Goal: Navigation & Orientation: Find specific page/section

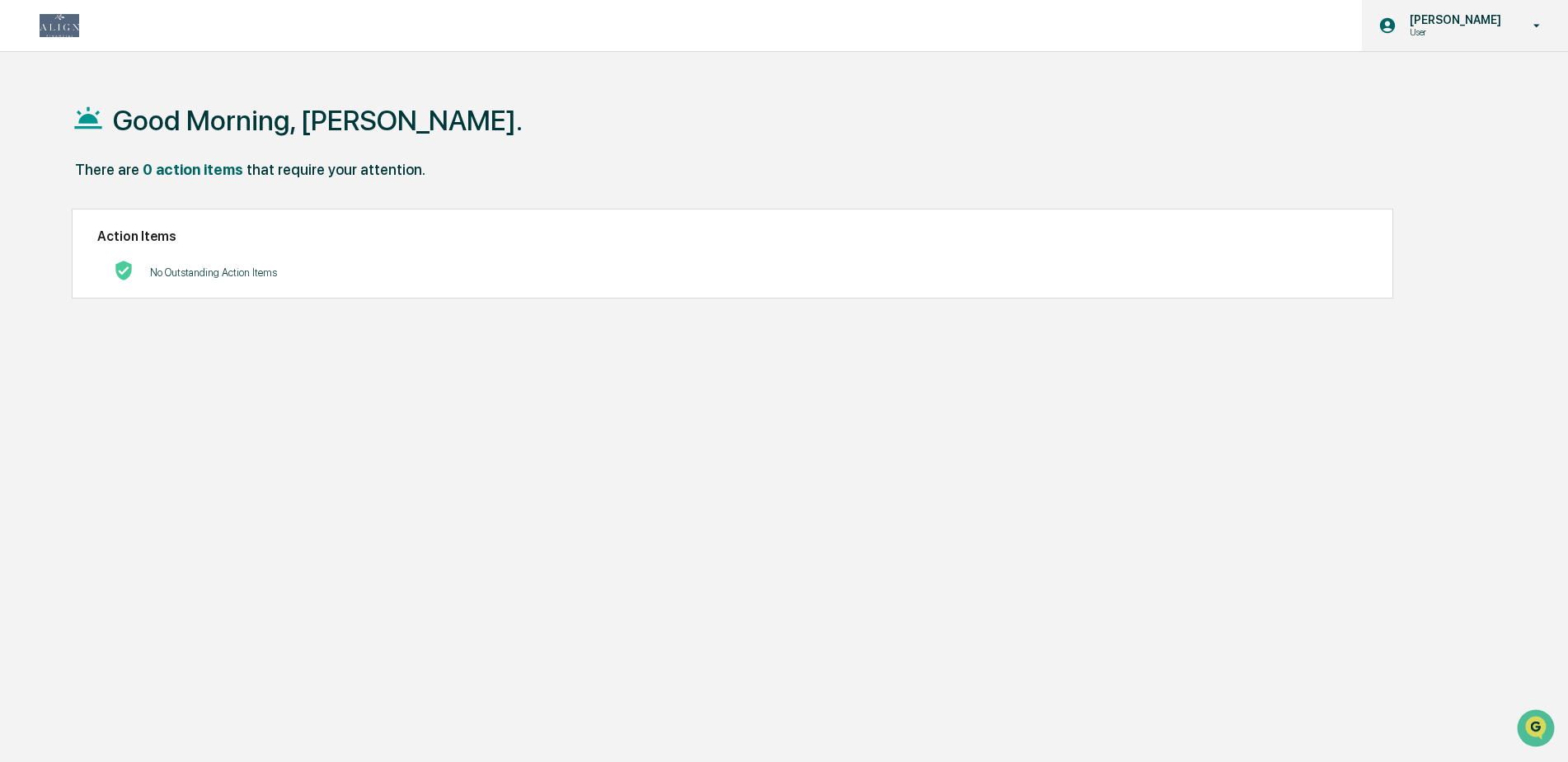
click at [1457, 39] on div "Sara Sparks User" at bounding box center [1466, 26] width 206 height 51
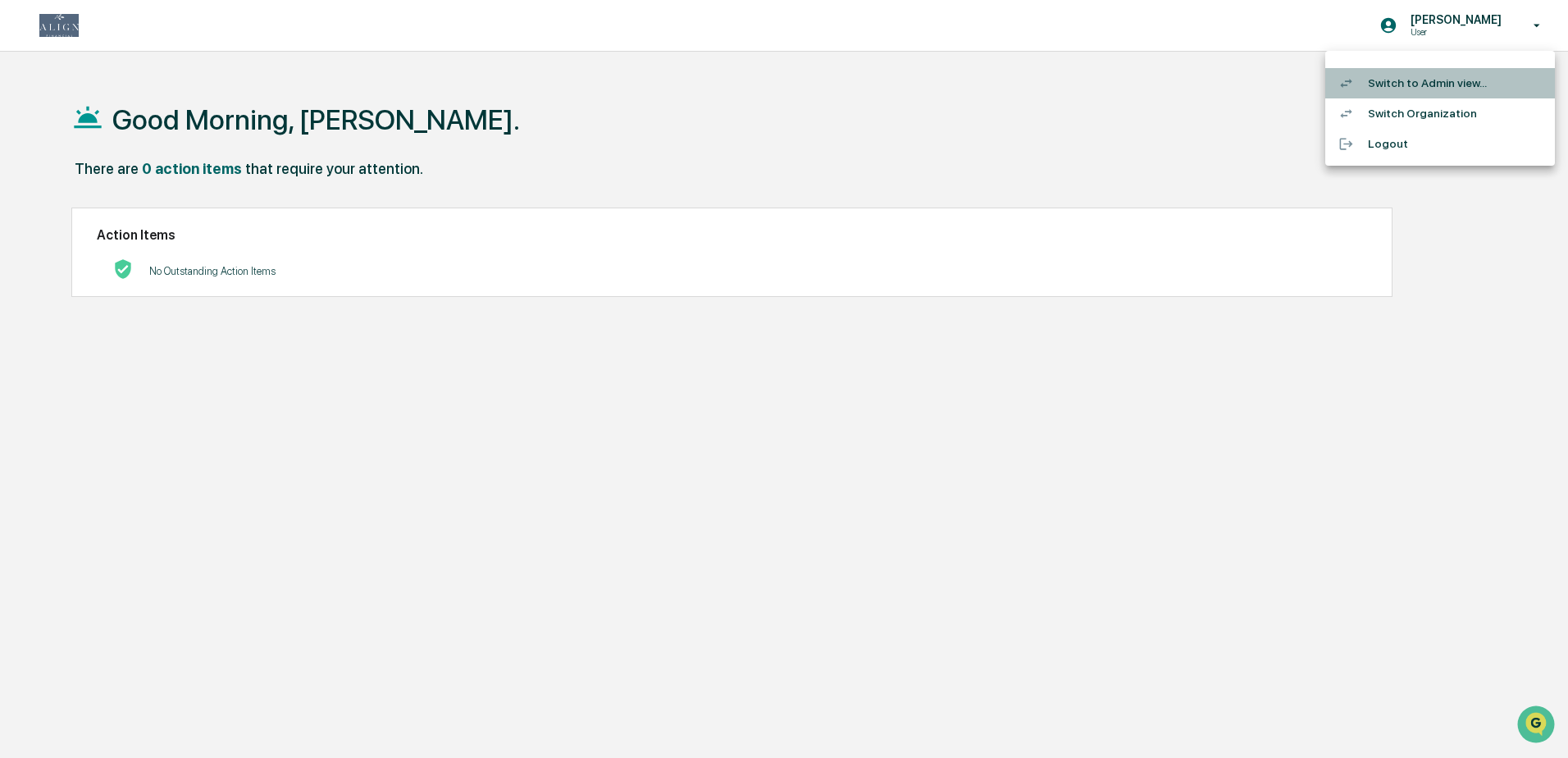
click at [1412, 78] on li "Switch to Admin view..." at bounding box center [1441, 83] width 230 height 30
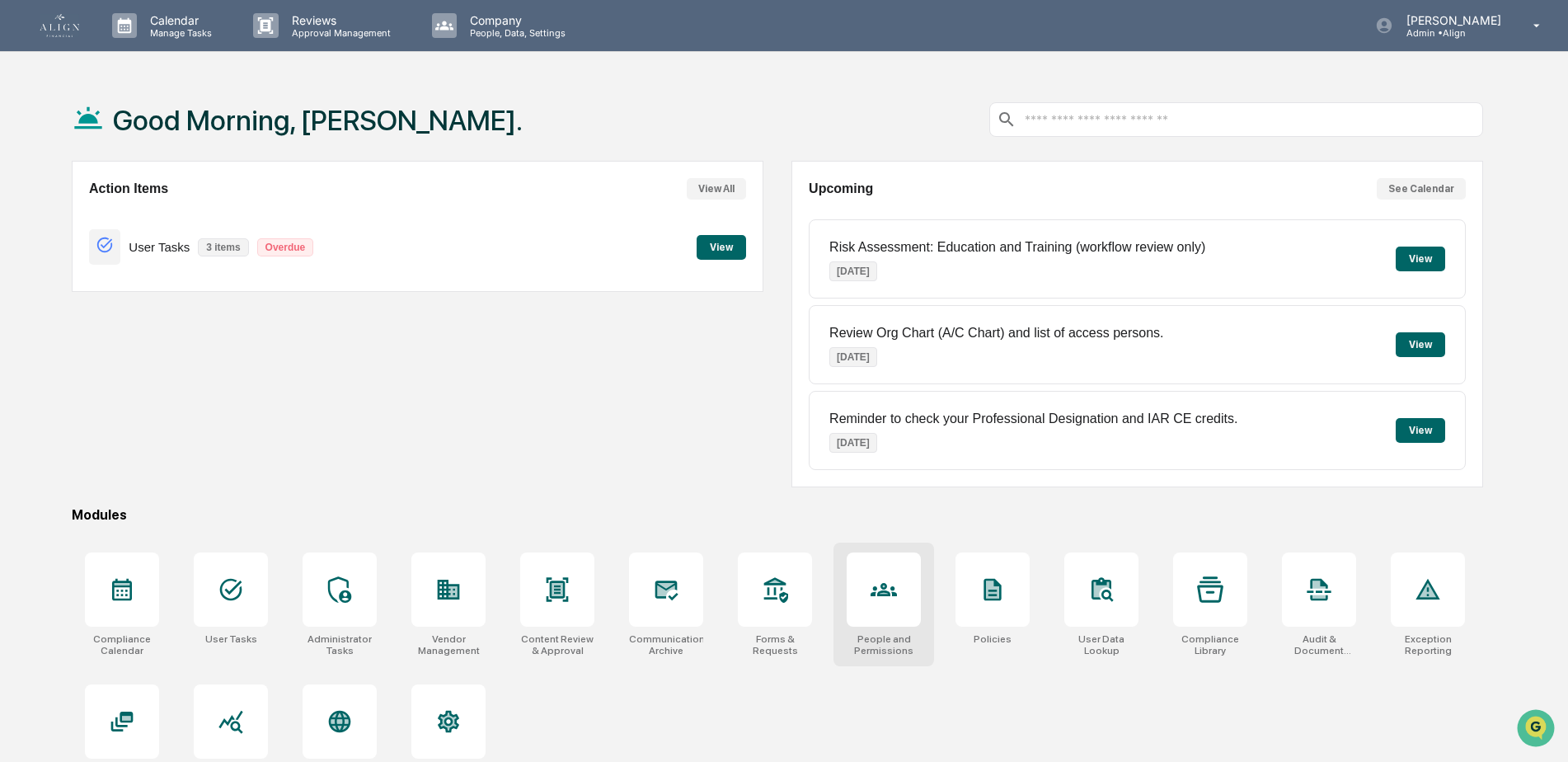
click at [872, 602] on icon at bounding box center [884, 589] width 26 height 26
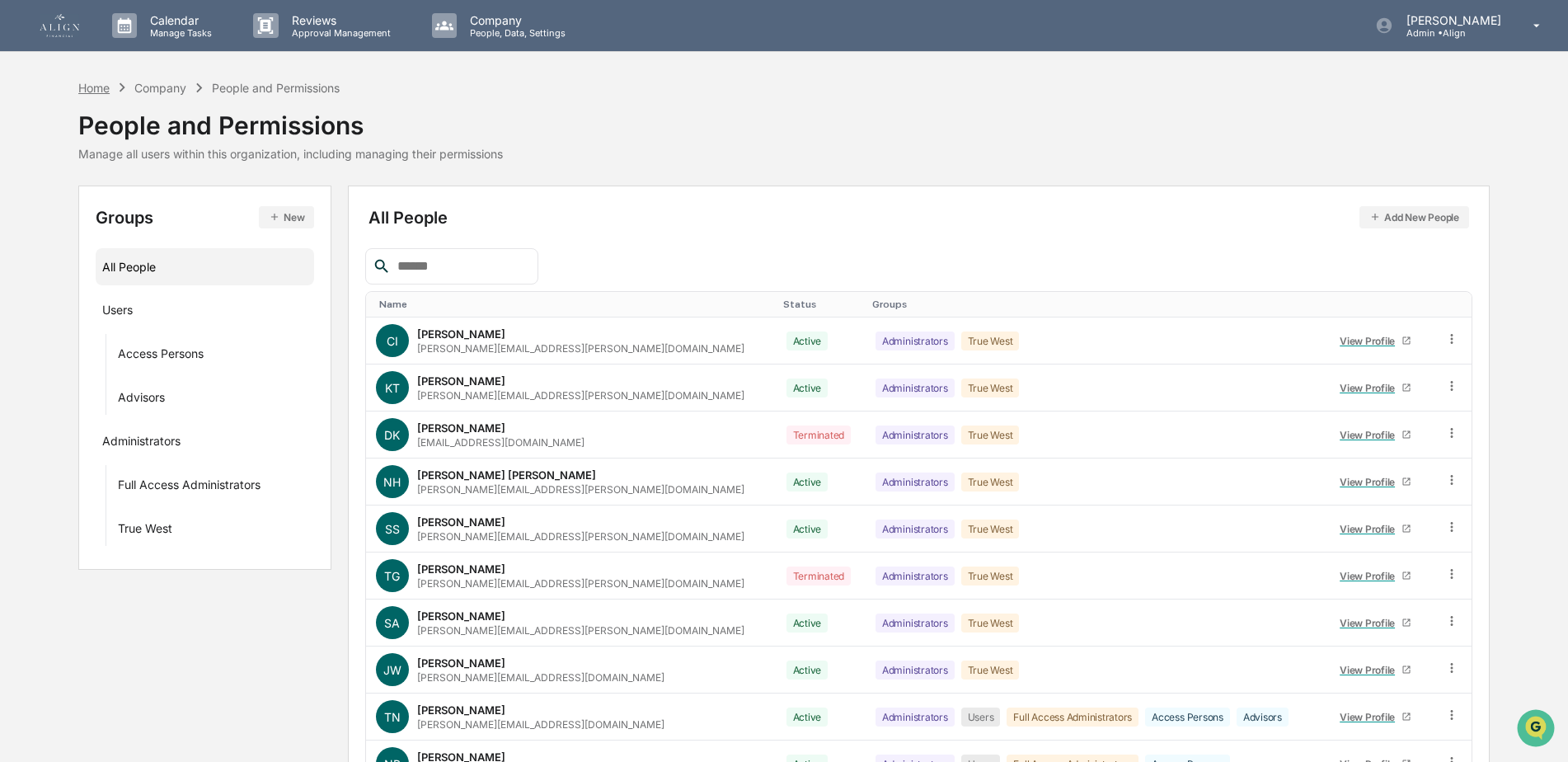
click at [98, 81] on div "Home" at bounding box center [94, 88] width 31 height 14
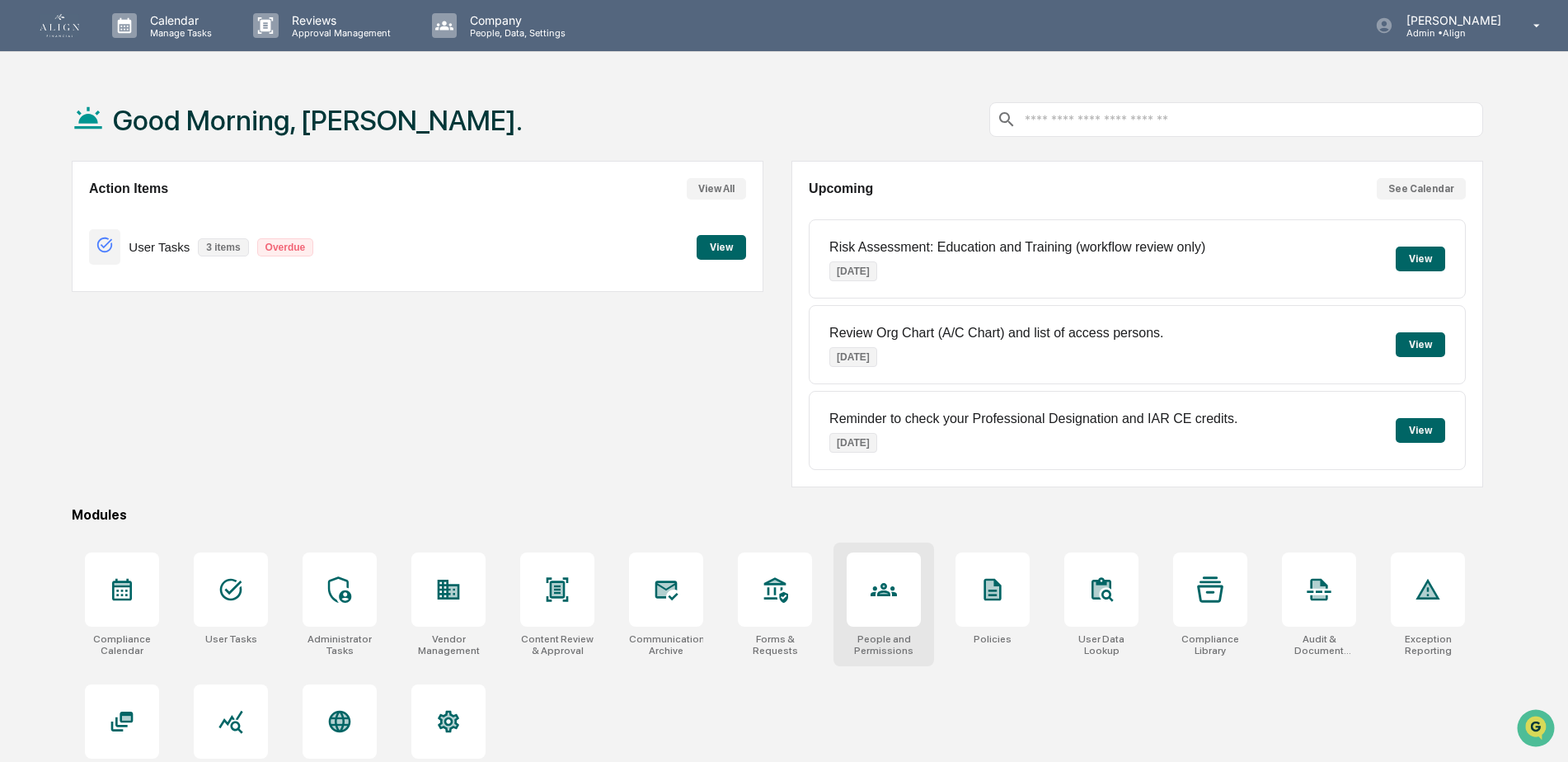
click at [888, 578] on icon at bounding box center [884, 589] width 26 height 26
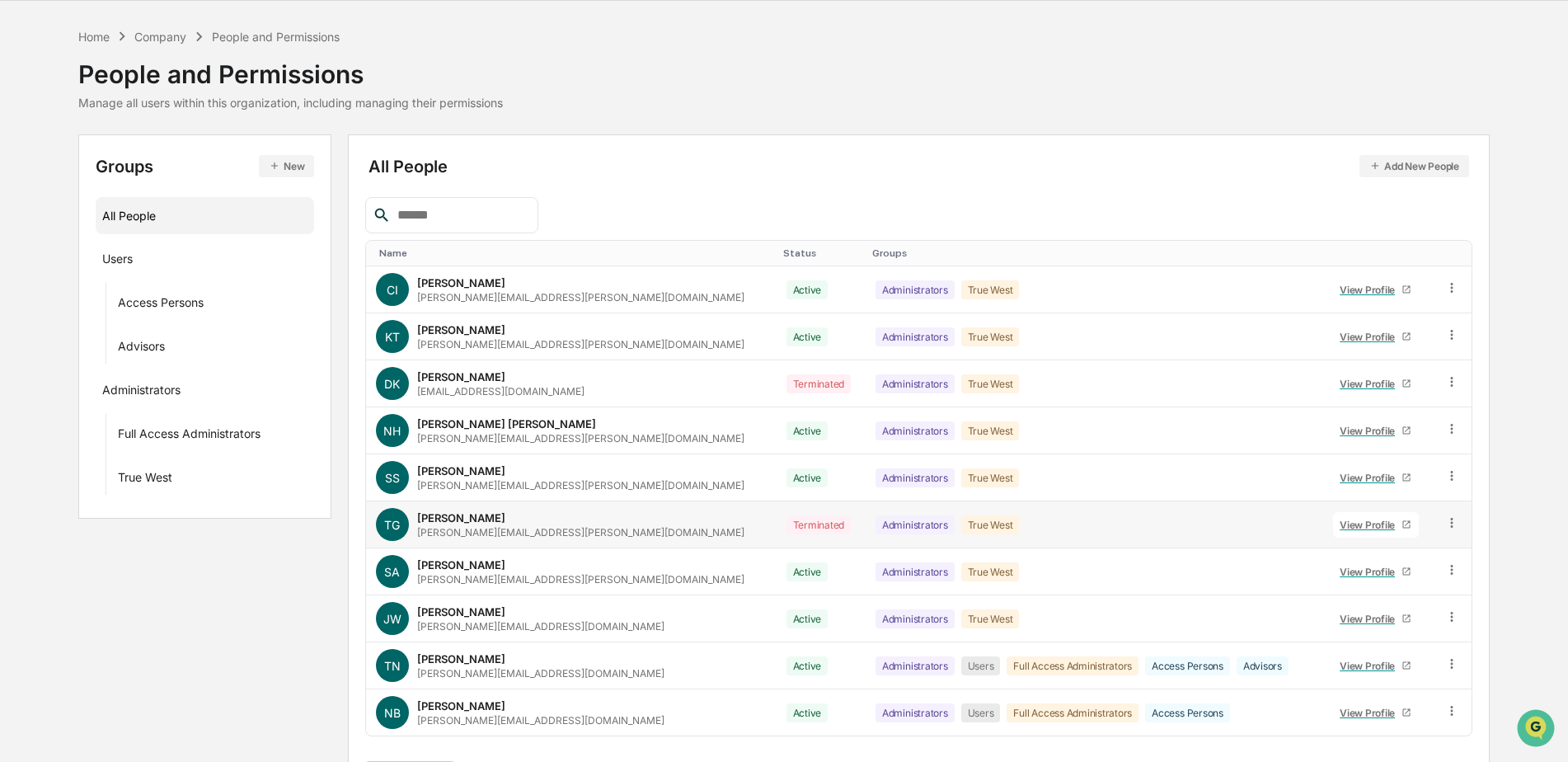
scroll to position [99, 0]
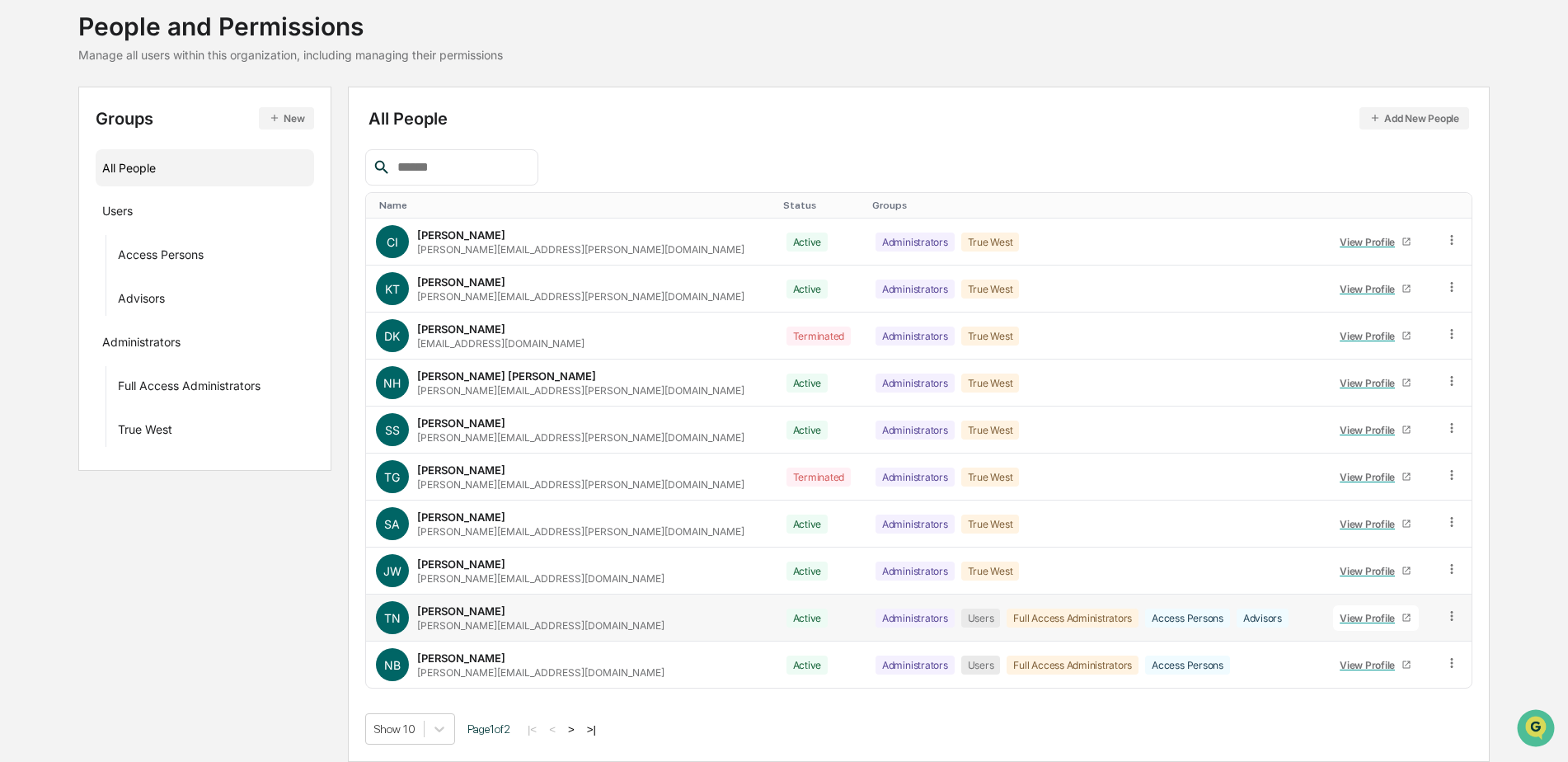
click at [1374, 616] on div "View Profile" at bounding box center [1371, 618] width 62 height 12
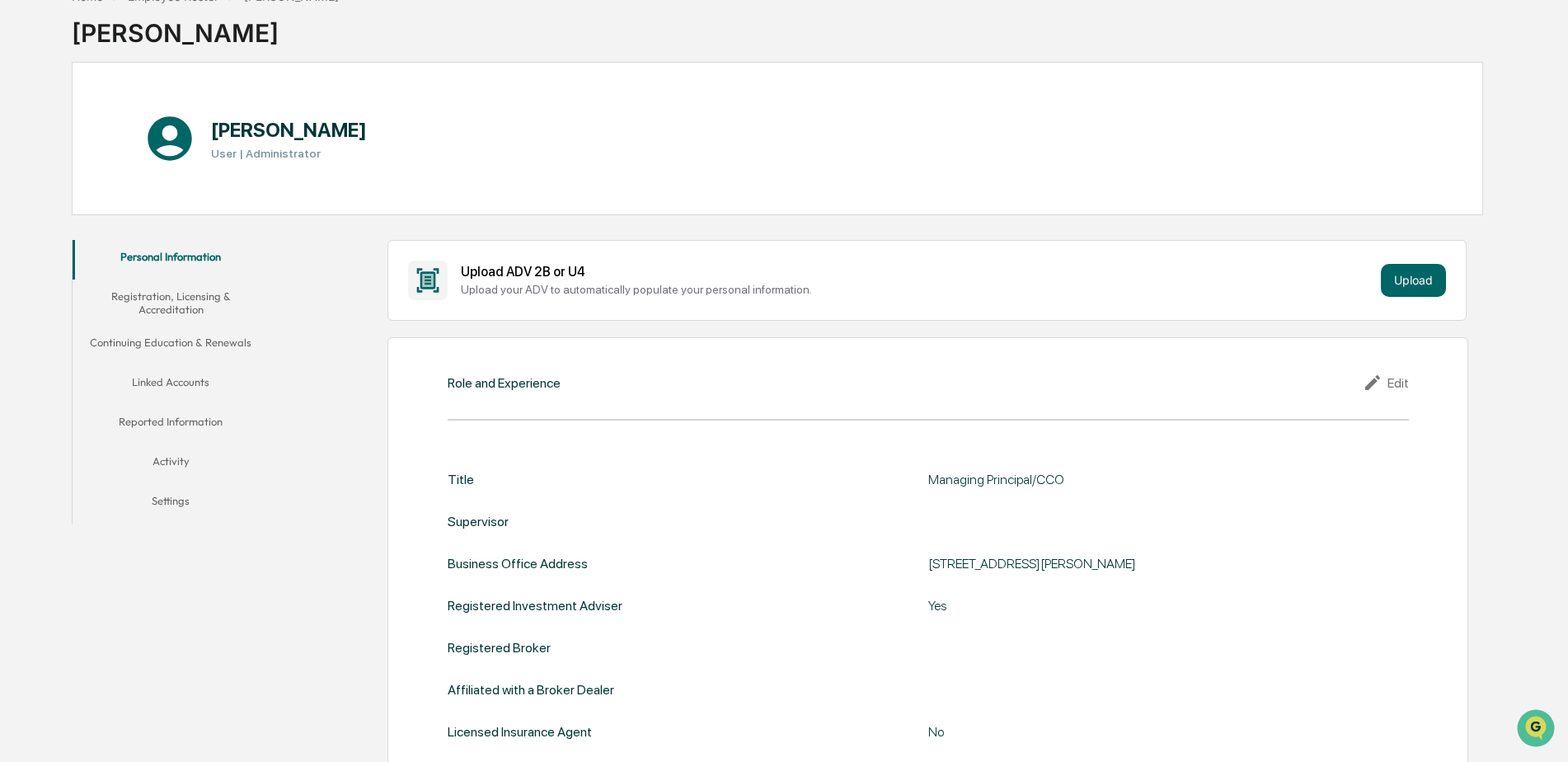
click at [165, 380] on button "Linked Accounts" at bounding box center [171, 385] width 197 height 40
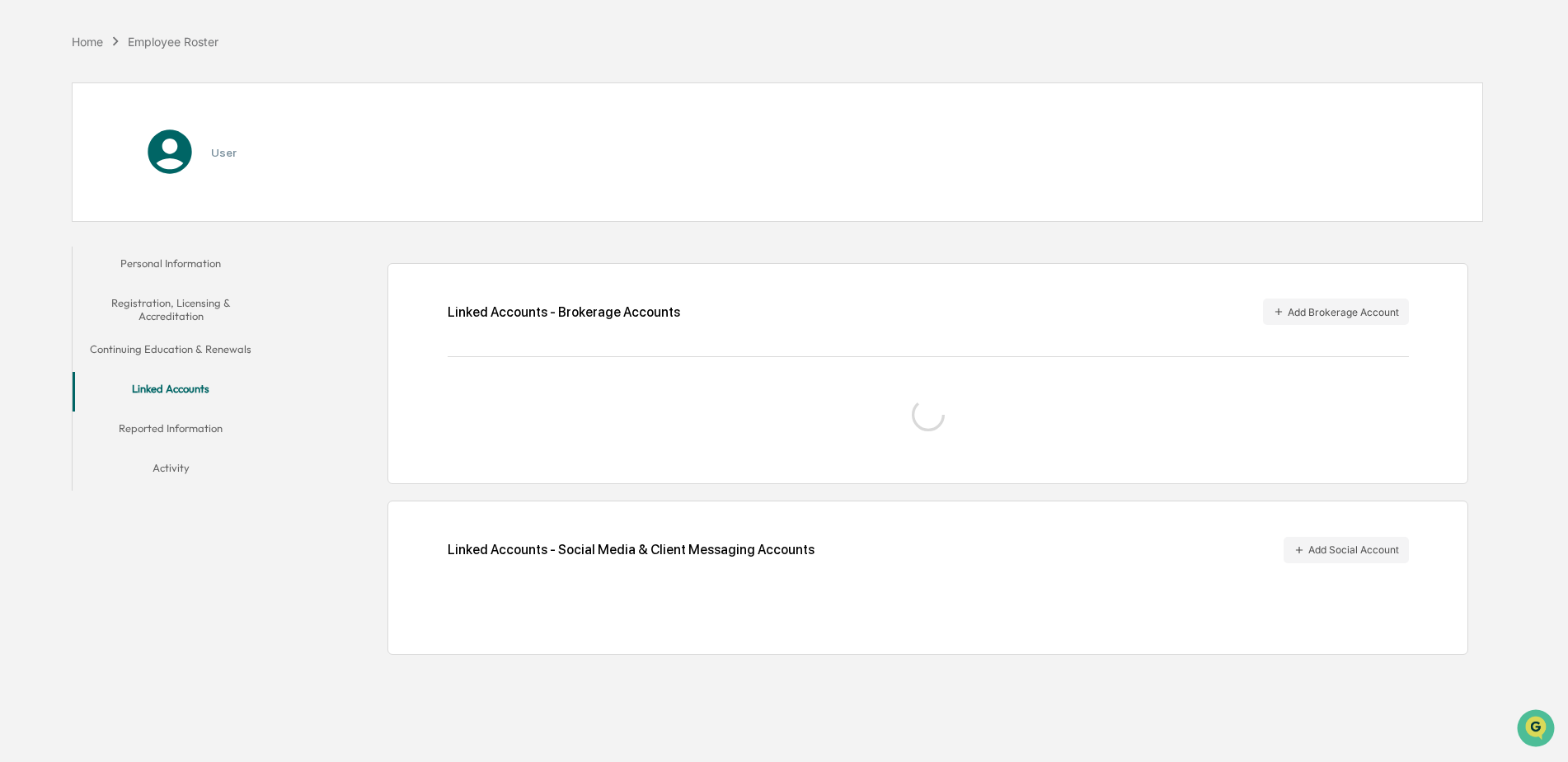
scroll to position [78, 0]
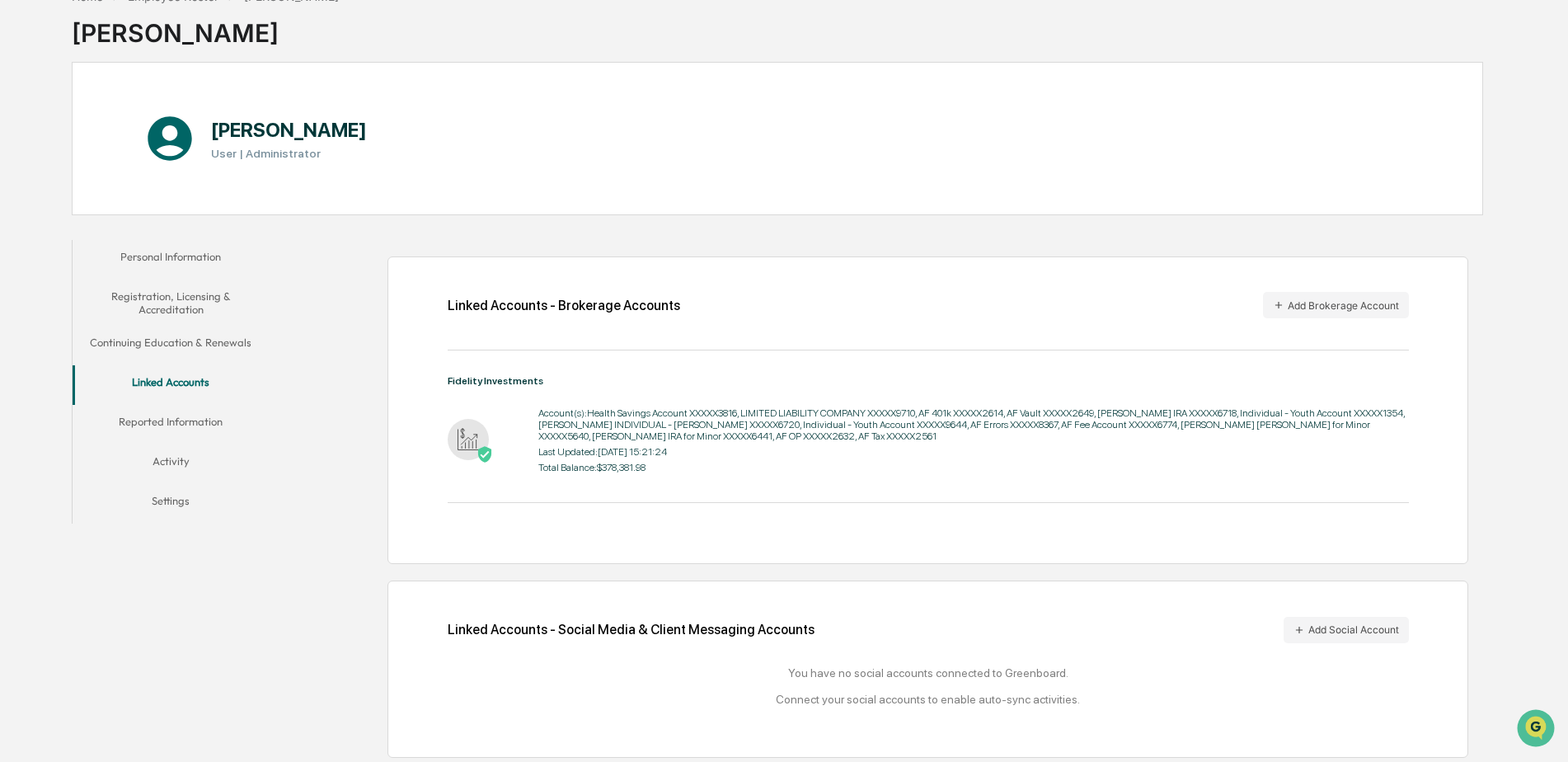
click at [168, 403] on button "Linked Accounts" at bounding box center [171, 385] width 197 height 40
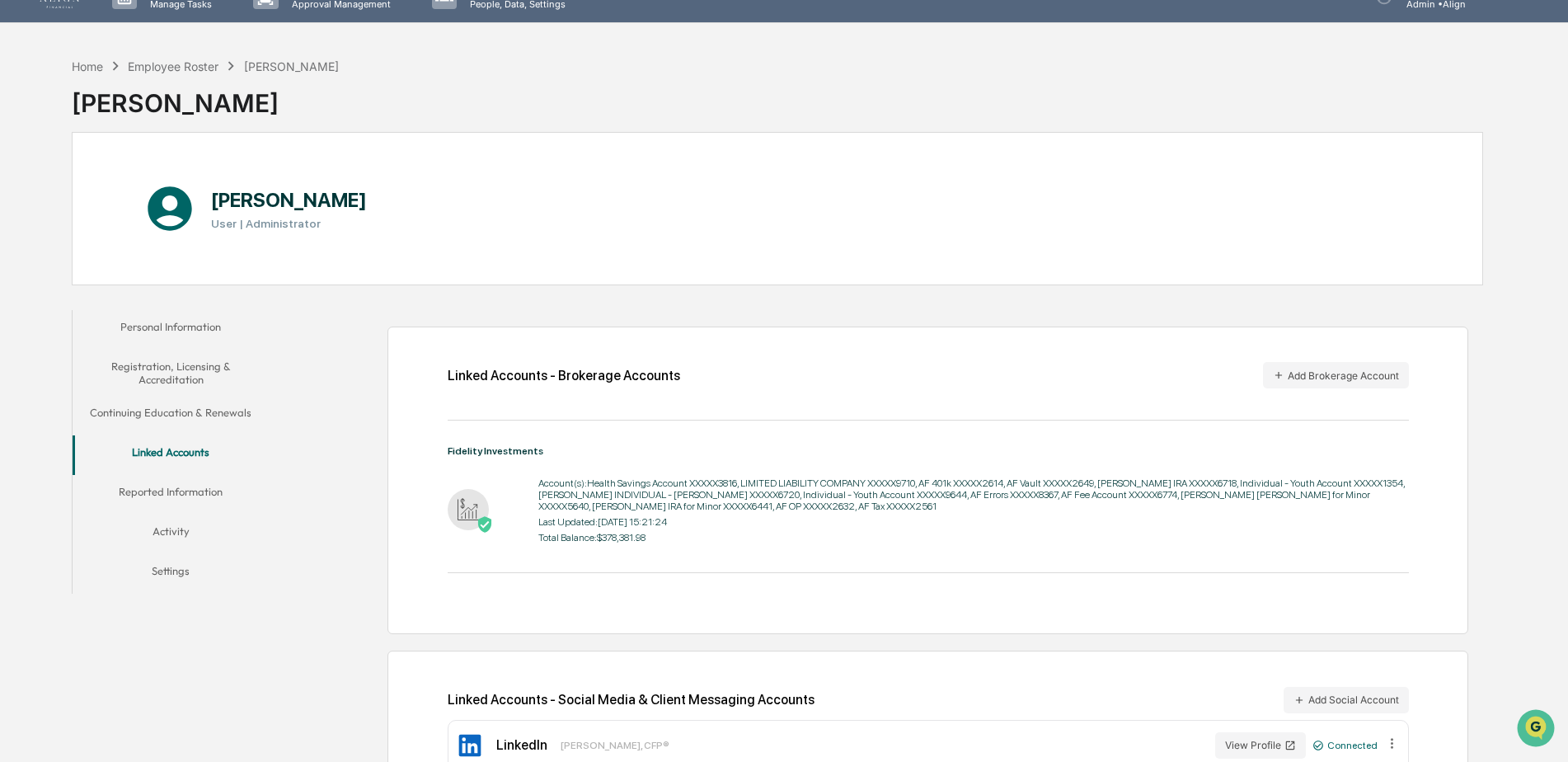
scroll to position [0, 0]
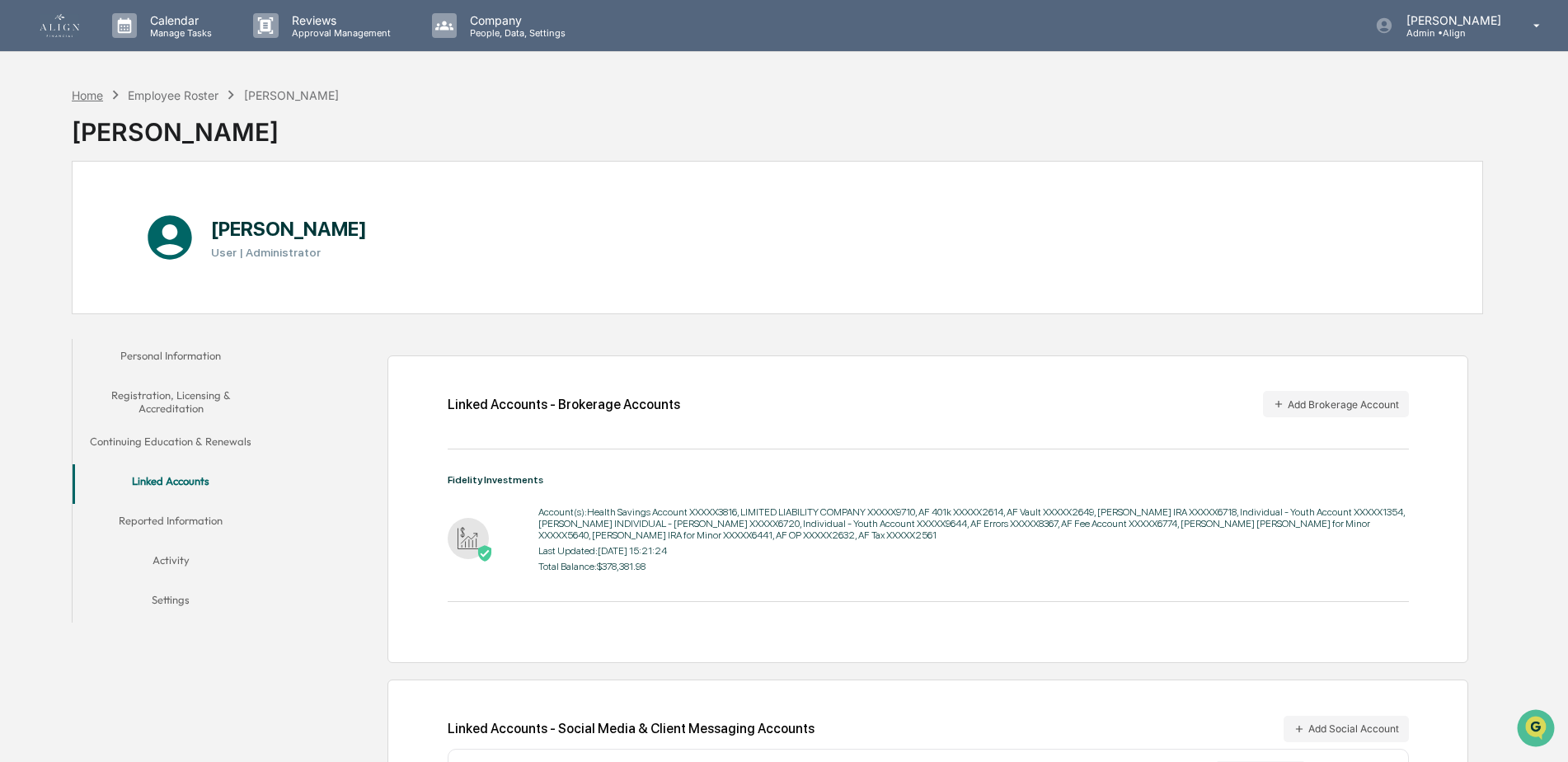
click at [86, 95] on div "Home" at bounding box center [88, 95] width 31 height 14
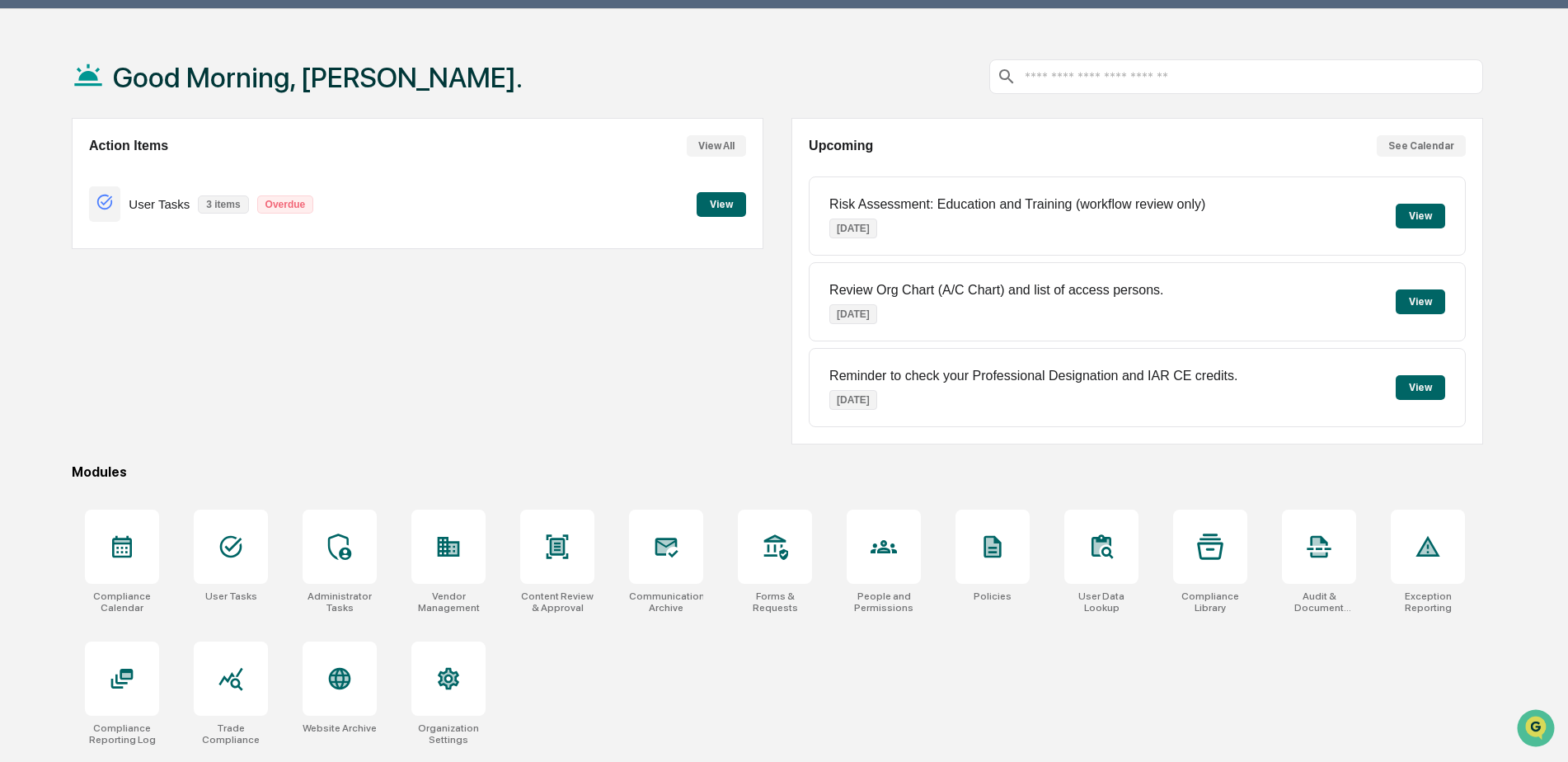
scroll to position [78, 0]
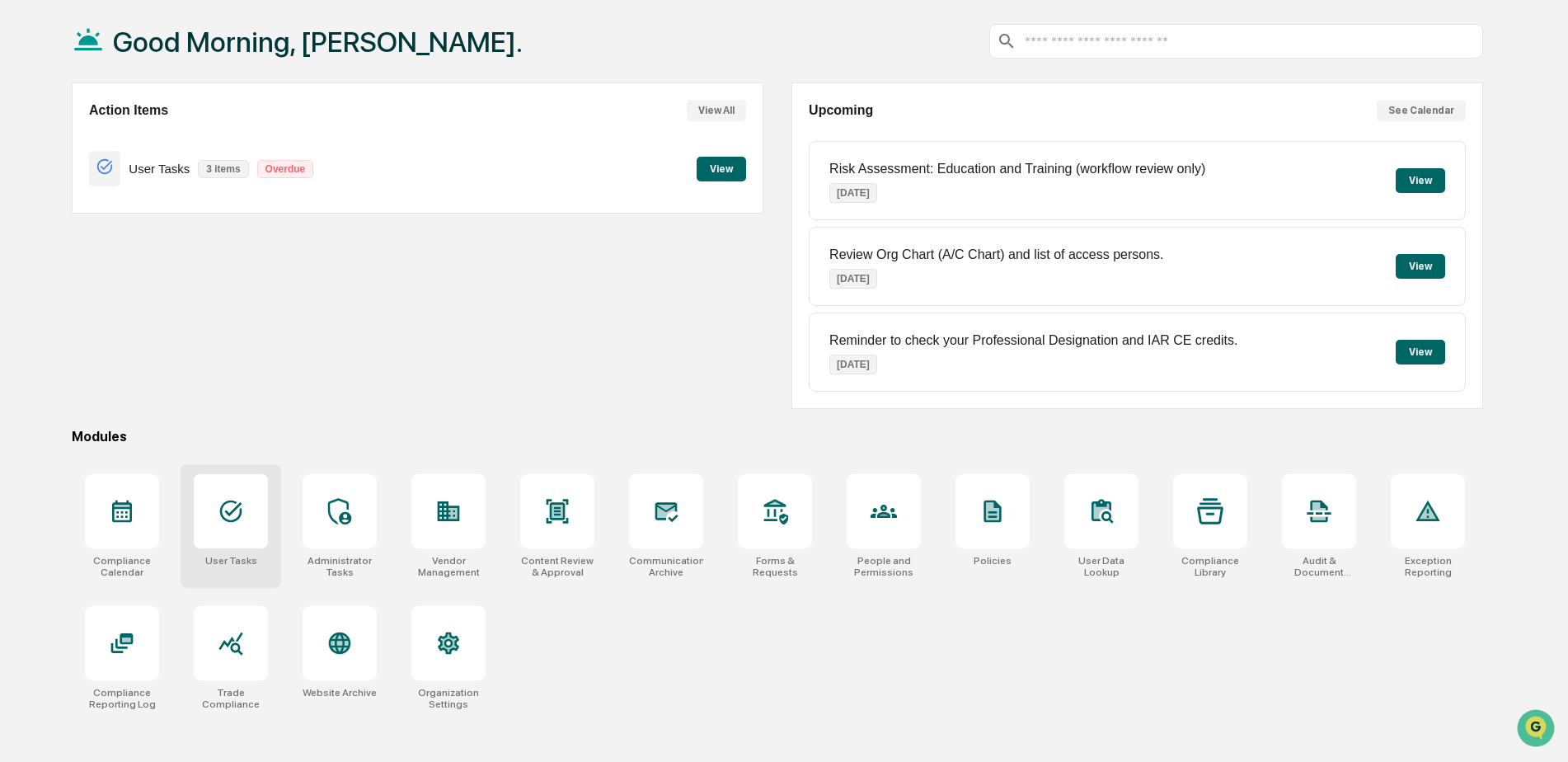
click at [220, 518] on icon at bounding box center [231, 511] width 26 height 26
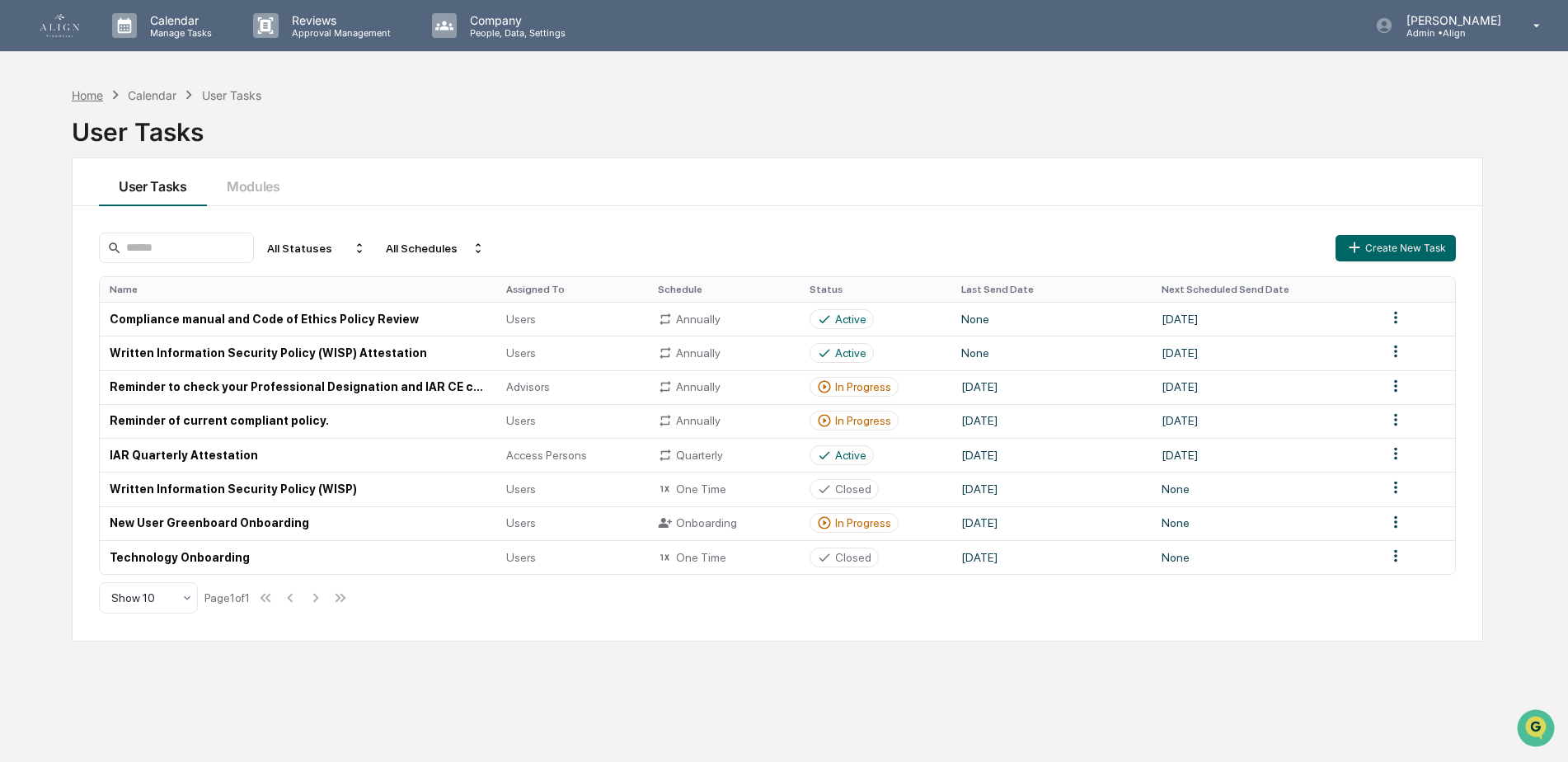
click at [83, 89] on div "Home" at bounding box center [88, 95] width 31 height 14
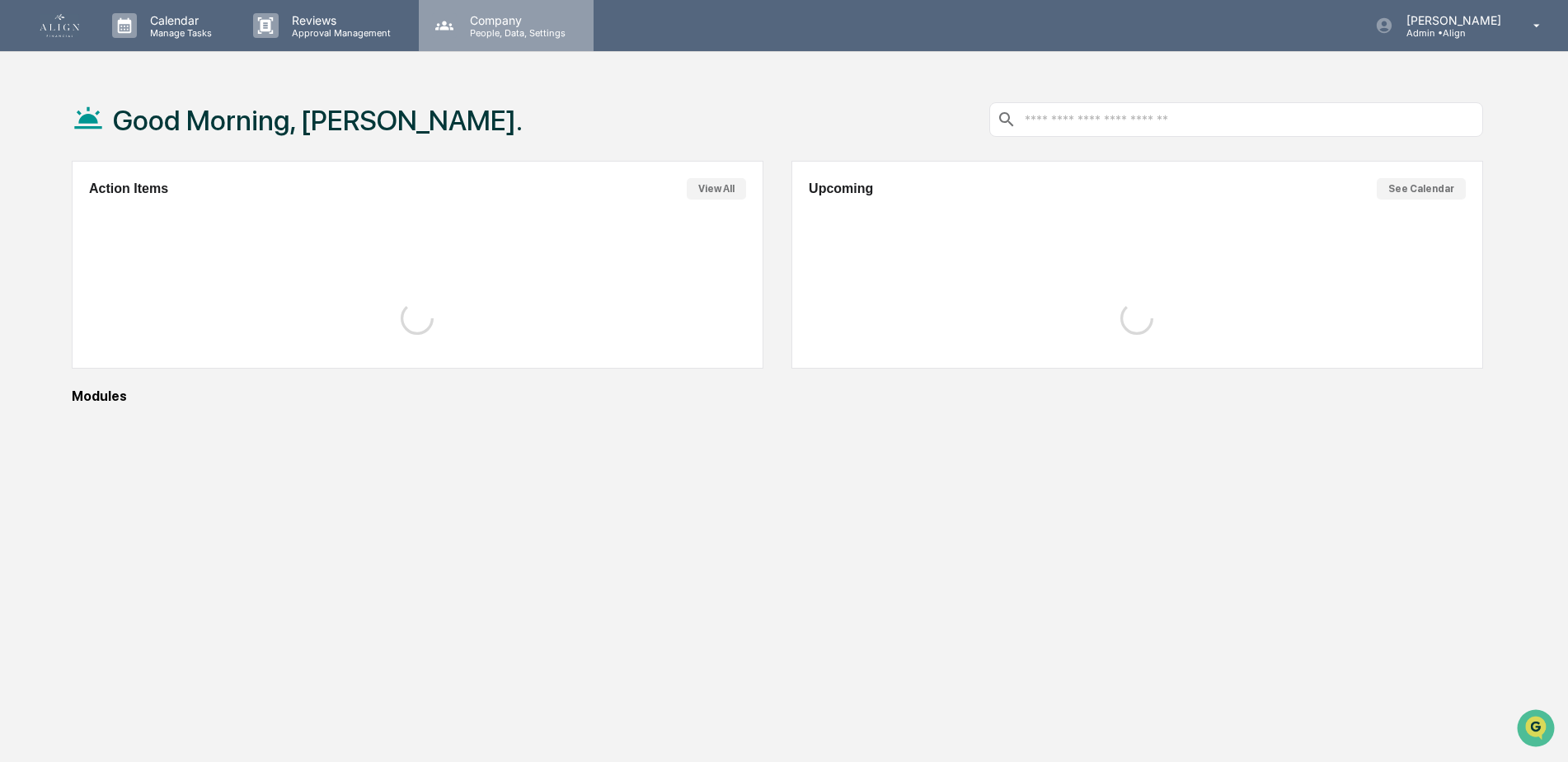
click at [519, 22] on p "Company" at bounding box center [515, 20] width 117 height 14
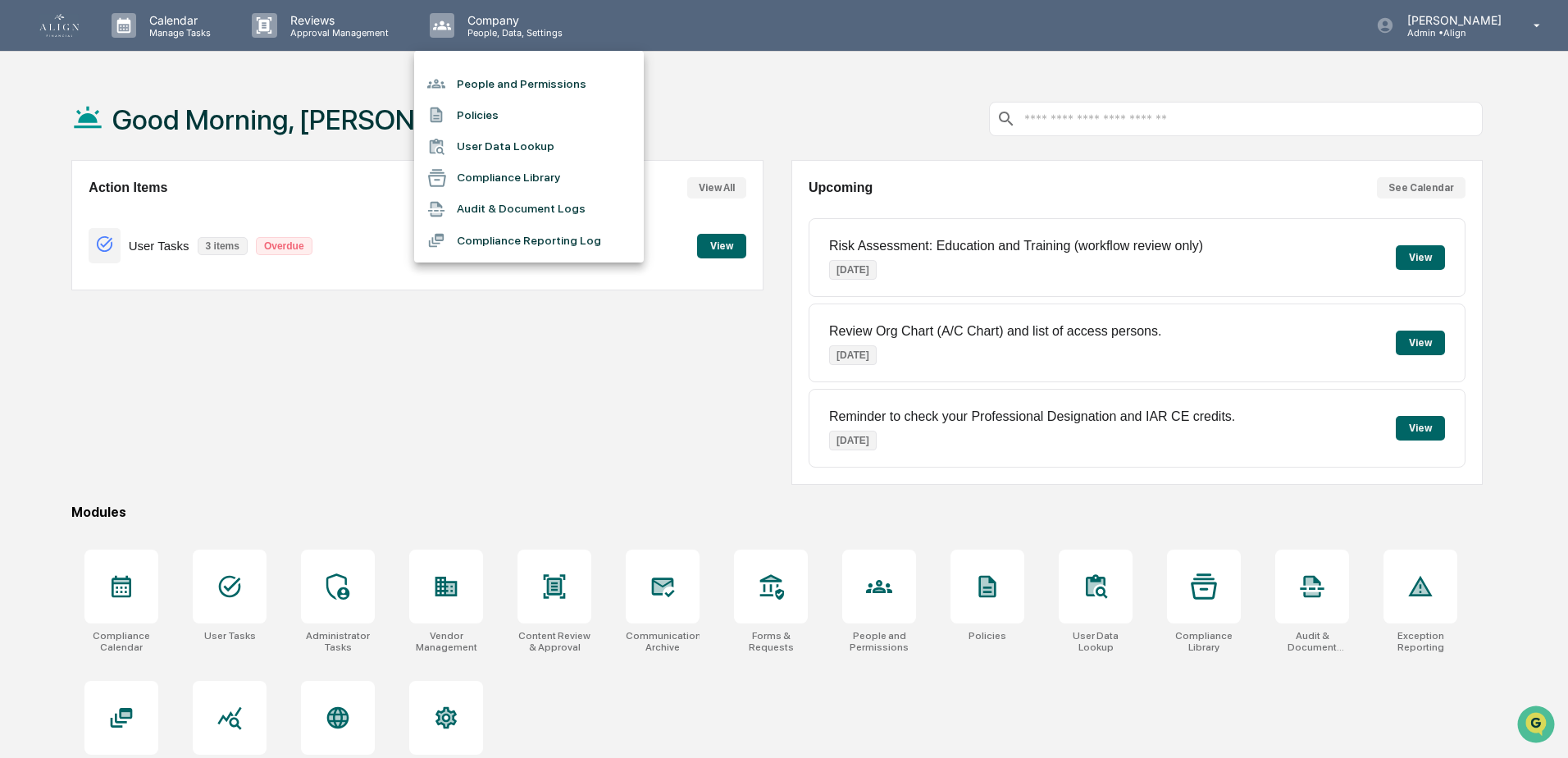
click at [305, 30] on div at bounding box center [784, 379] width 1568 height 758
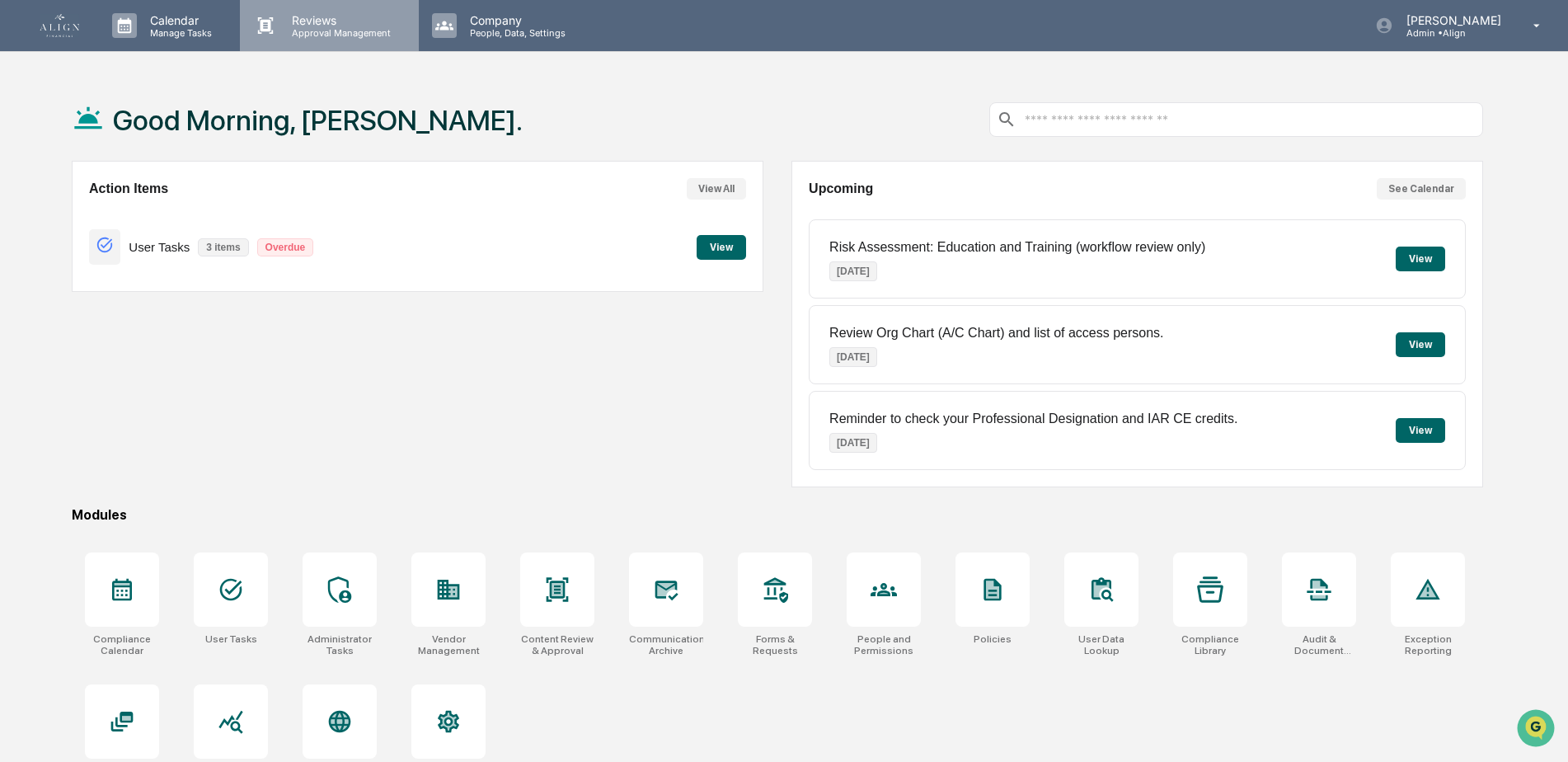
click at [287, 20] on p "Reviews" at bounding box center [339, 20] width 121 height 14
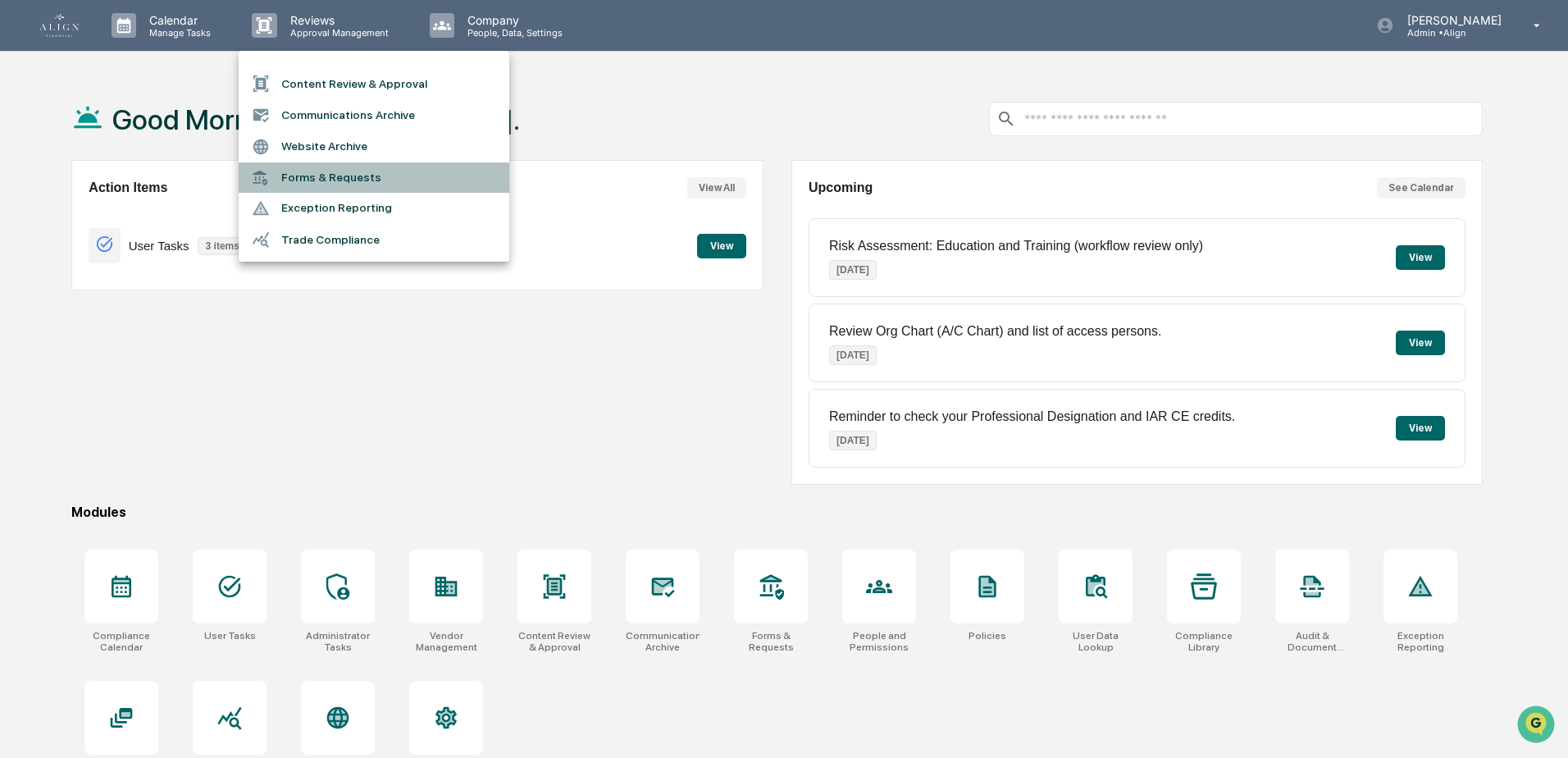
click at [311, 180] on li "Forms & Requests" at bounding box center [375, 177] width 271 height 30
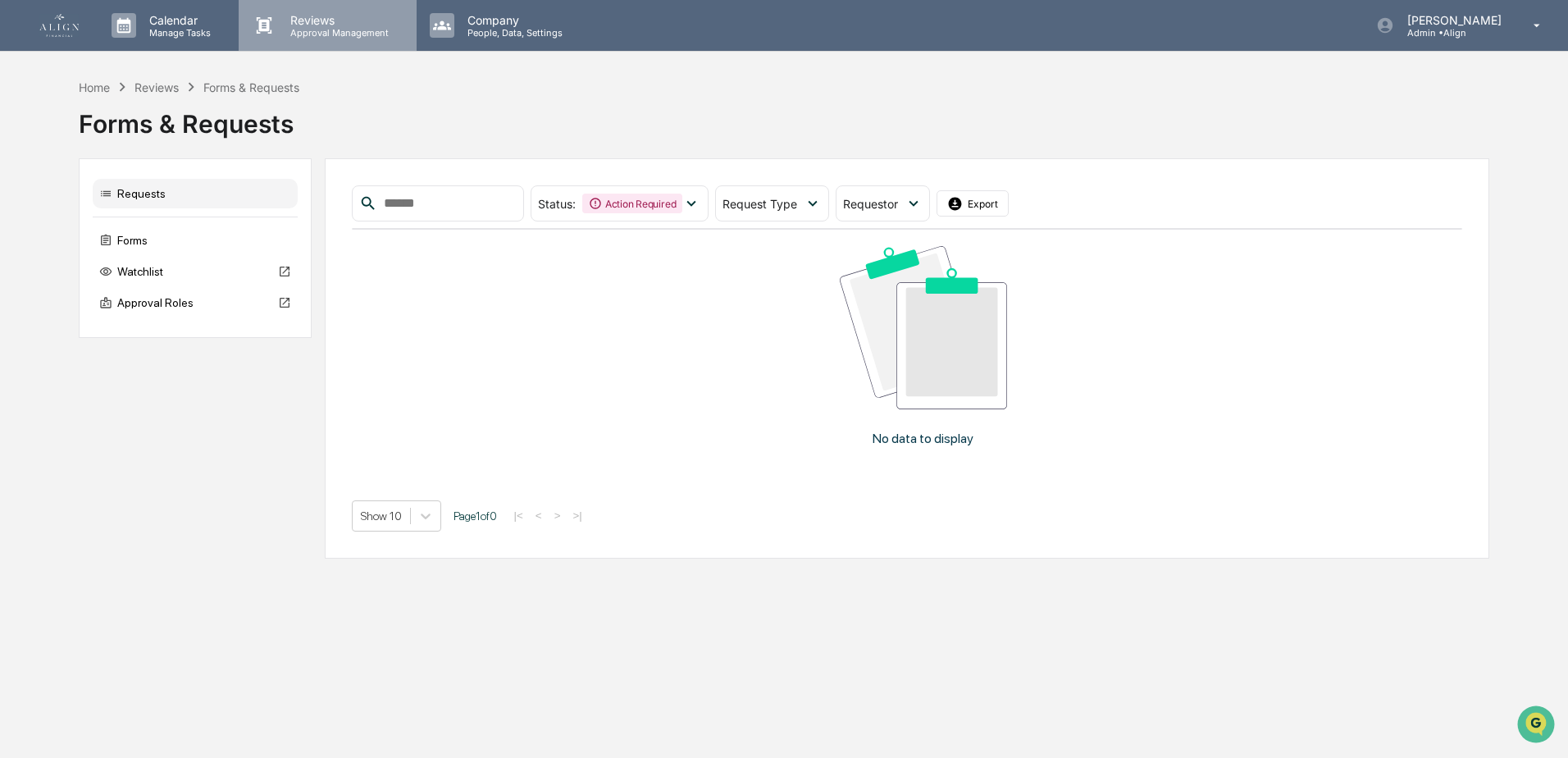
click at [334, 21] on p "Reviews" at bounding box center [338, 20] width 120 height 14
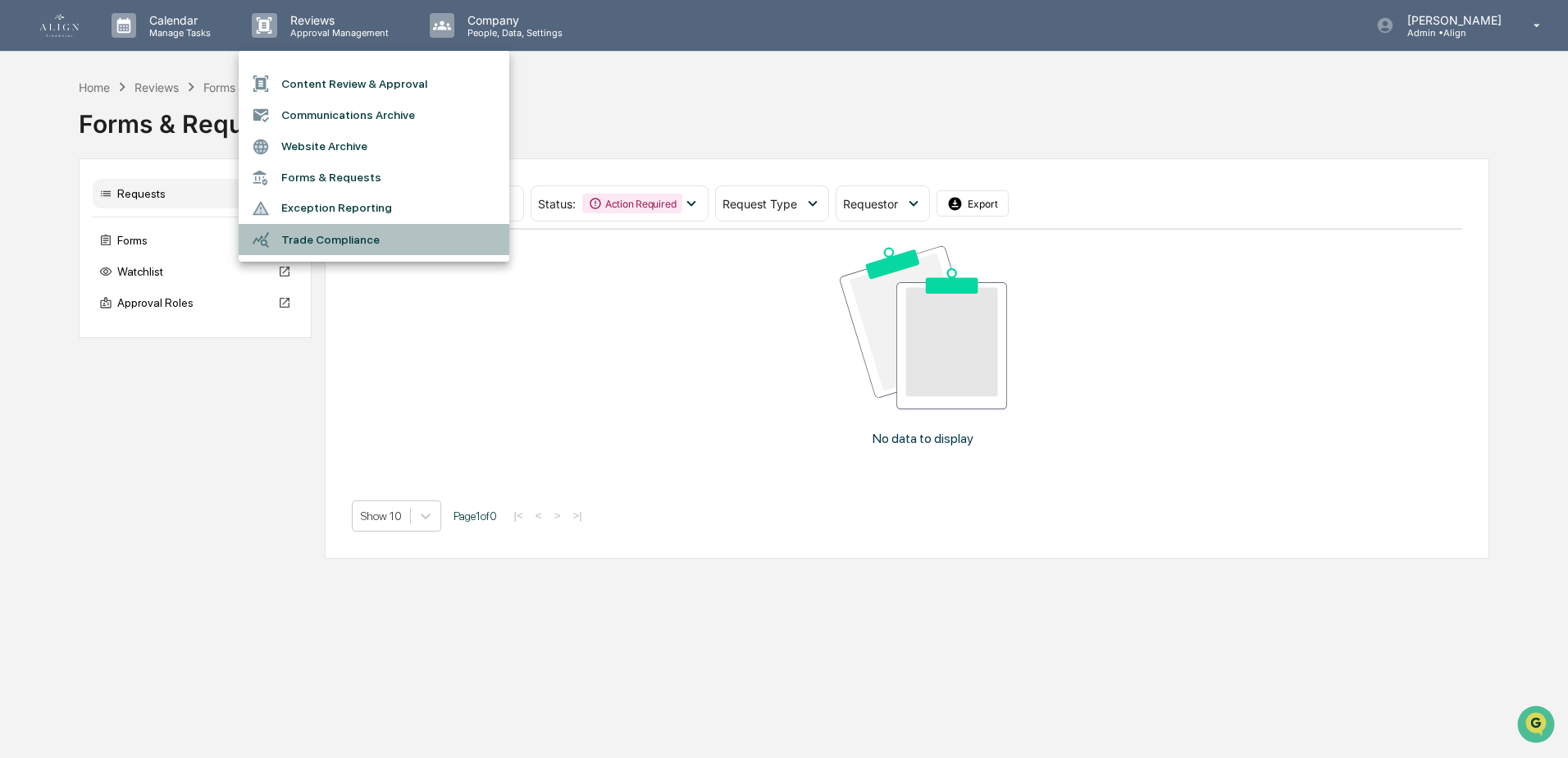
click at [331, 237] on li "Trade Compliance" at bounding box center [375, 240] width 271 height 31
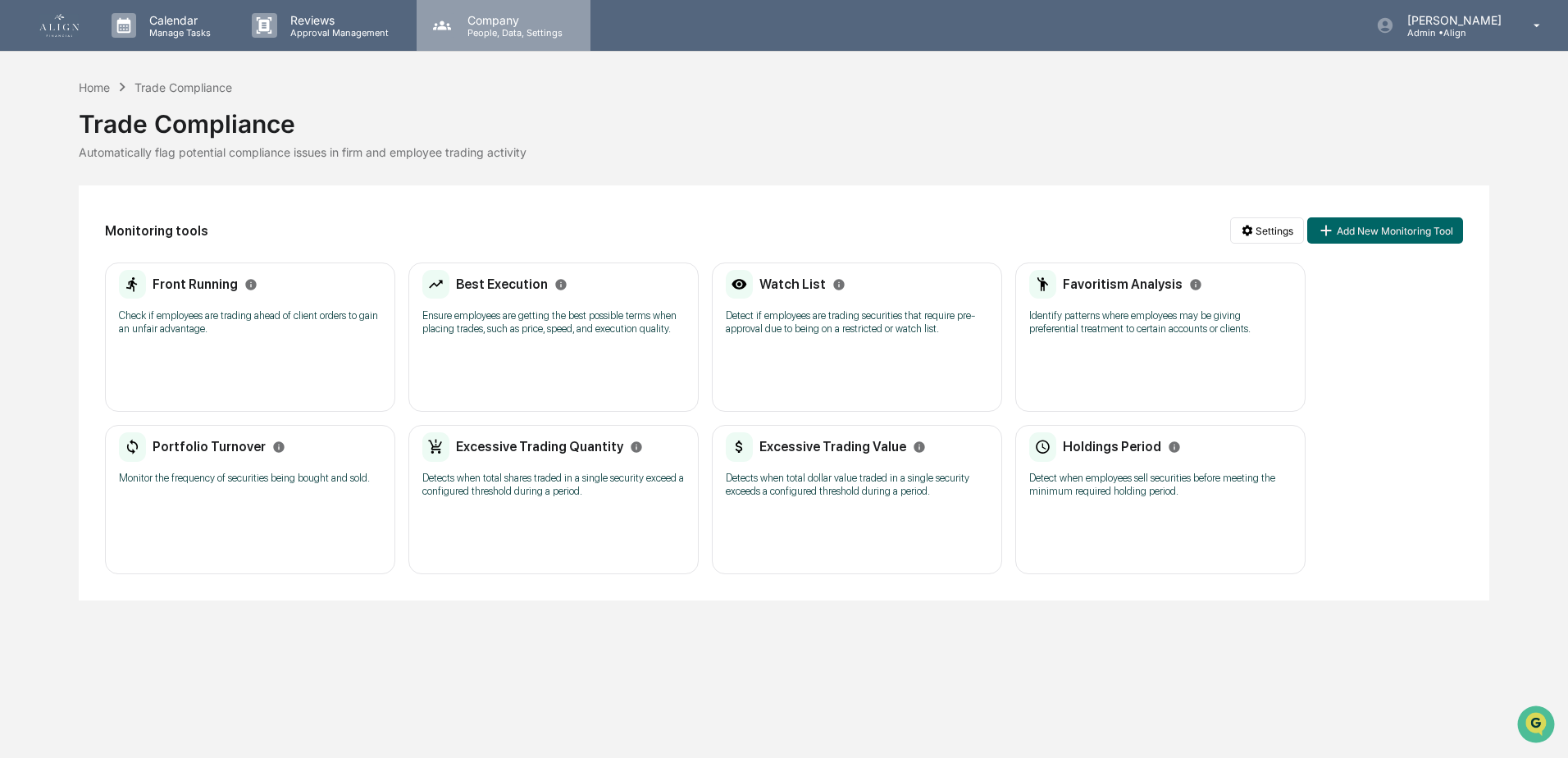
click at [462, 17] on p "Company" at bounding box center [513, 20] width 117 height 14
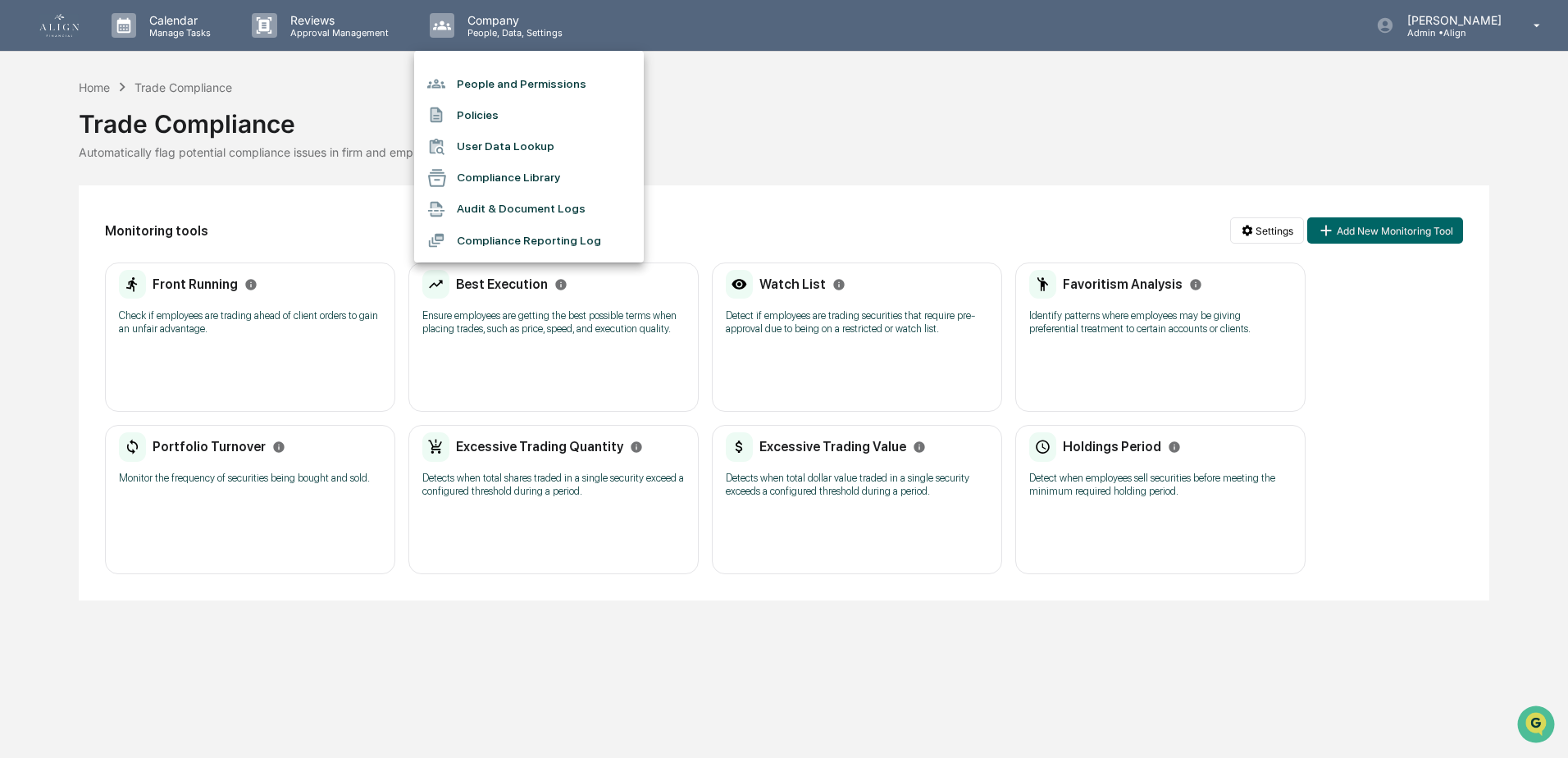
click at [347, 10] on div at bounding box center [784, 379] width 1568 height 758
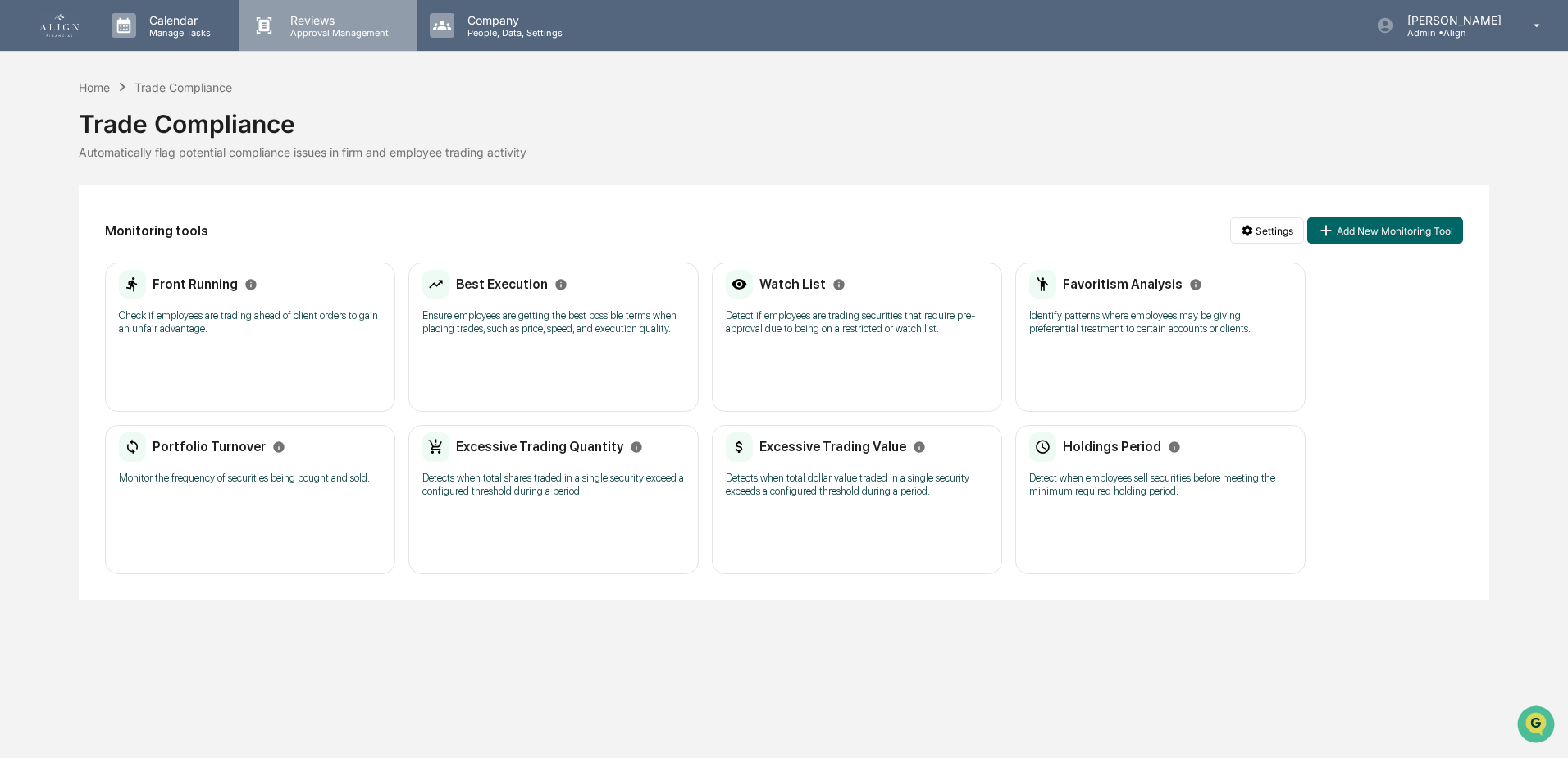
click at [324, 20] on p "Reviews" at bounding box center [338, 20] width 120 height 14
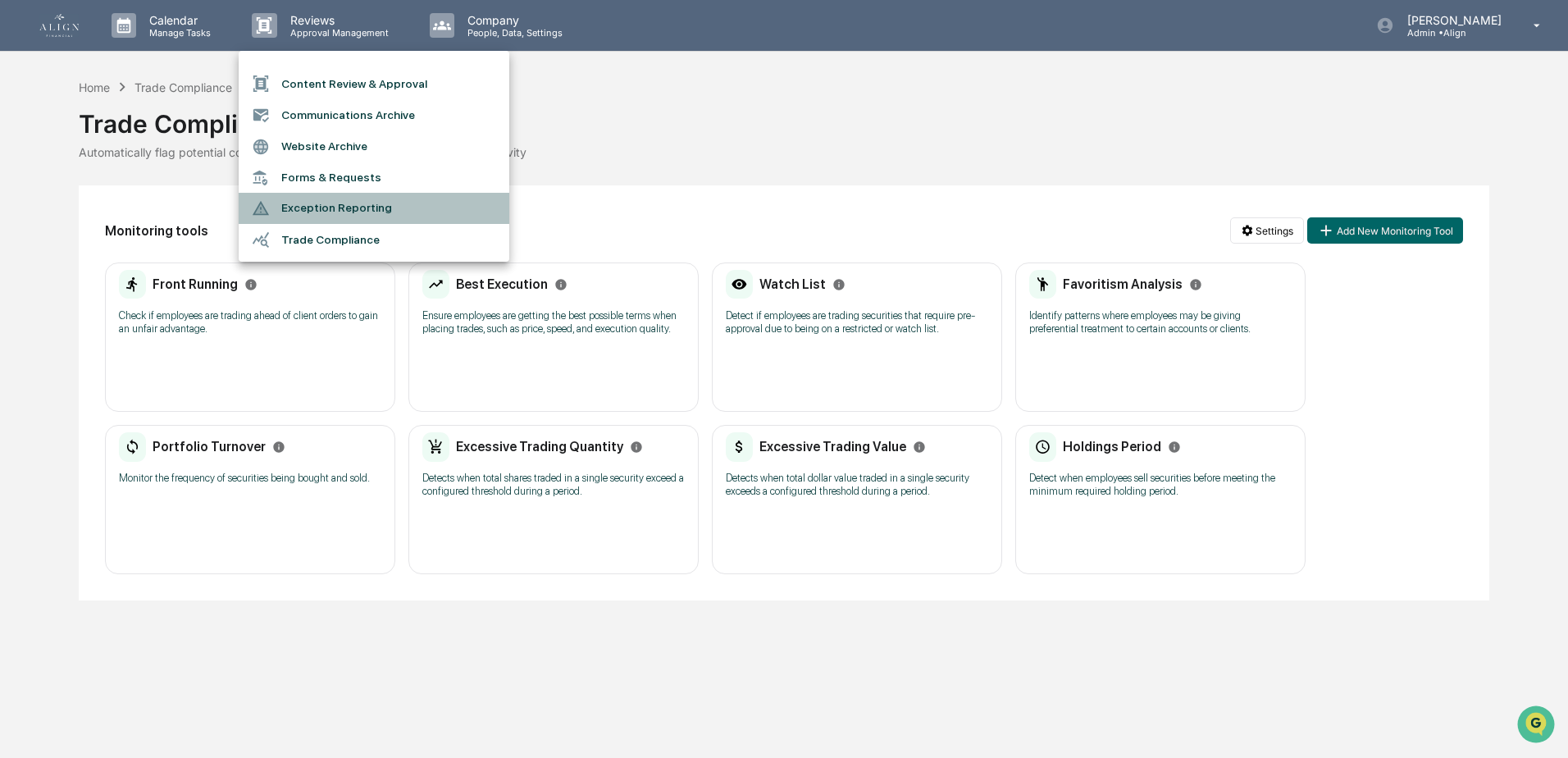
click at [301, 209] on li "Exception Reporting" at bounding box center [375, 209] width 271 height 31
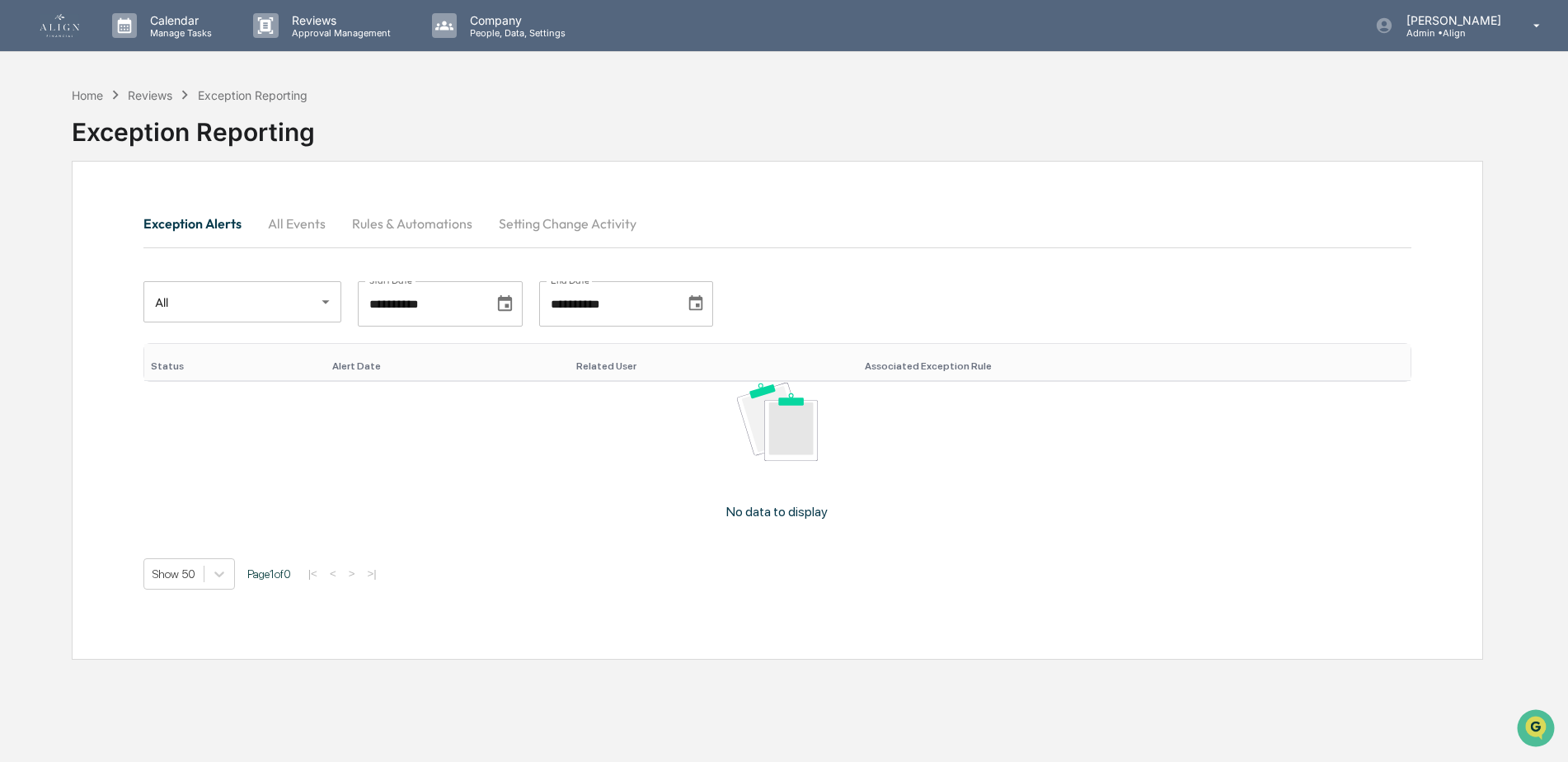
click at [432, 220] on button "Rules & Automations" at bounding box center [412, 224] width 147 height 40
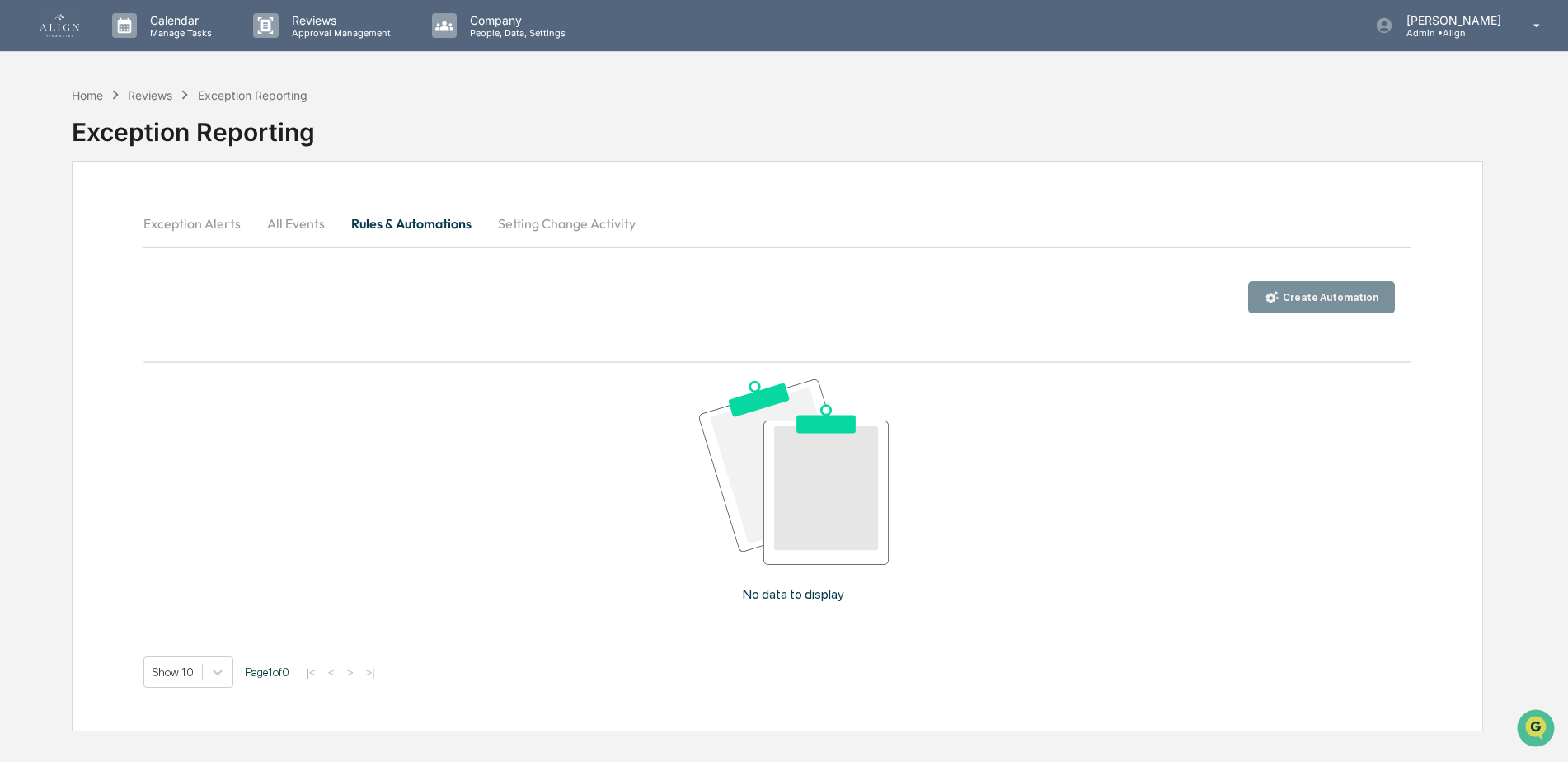
click at [549, 224] on button "Setting Change Activity" at bounding box center [566, 224] width 164 height 40
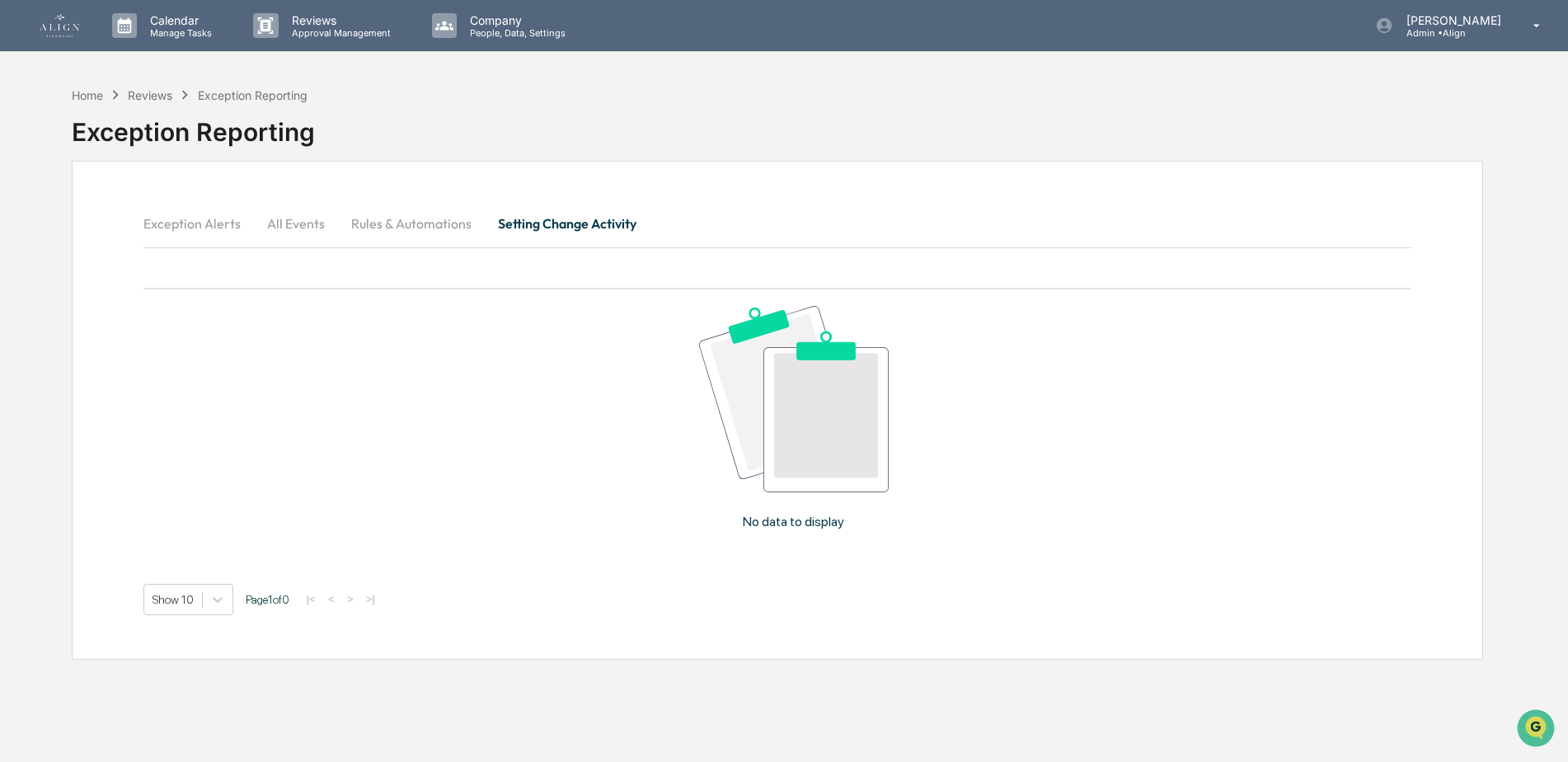
click at [286, 225] on button "All Events" at bounding box center [296, 224] width 84 height 40
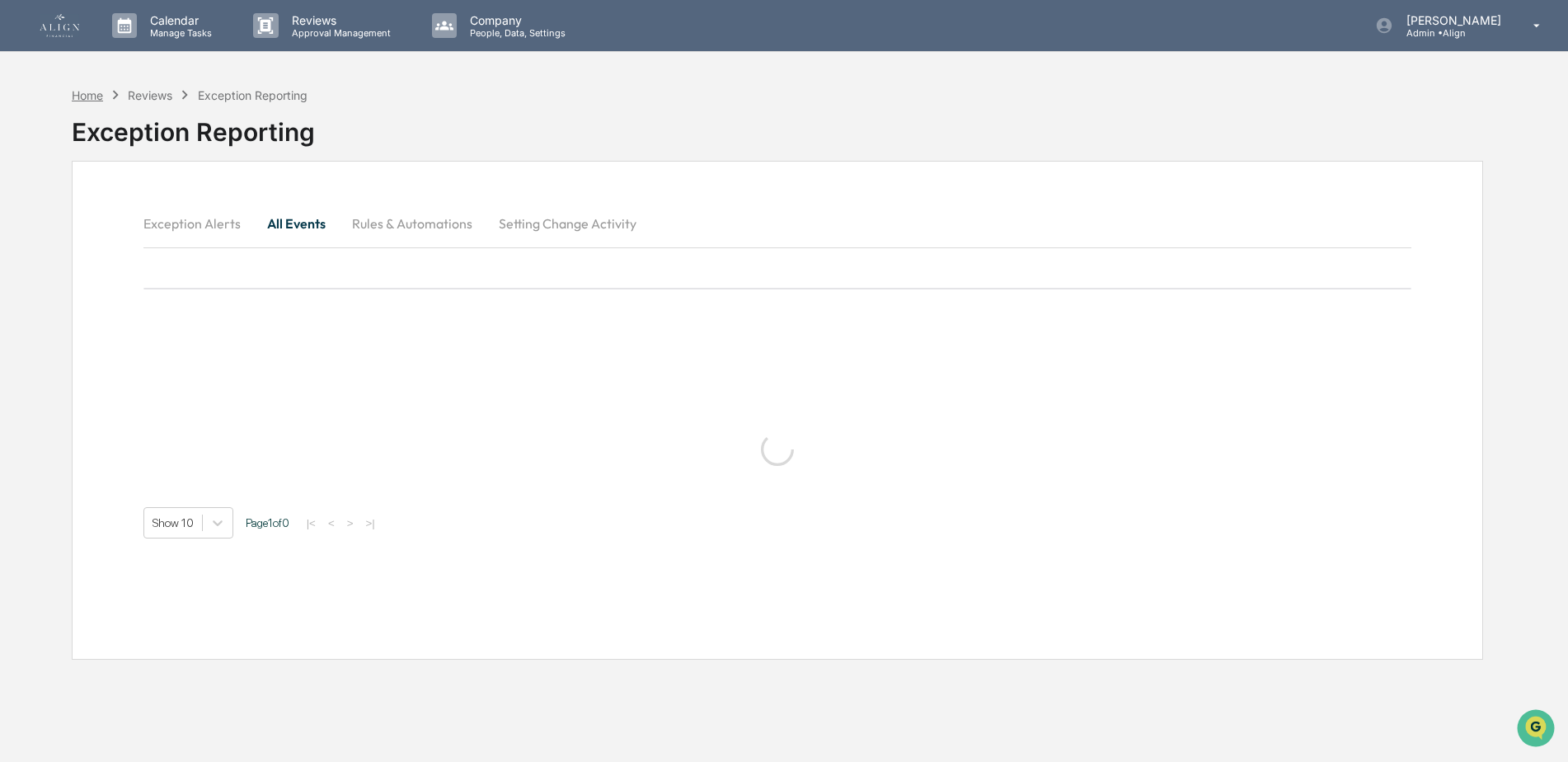
click at [73, 93] on div "Home" at bounding box center [88, 95] width 31 height 14
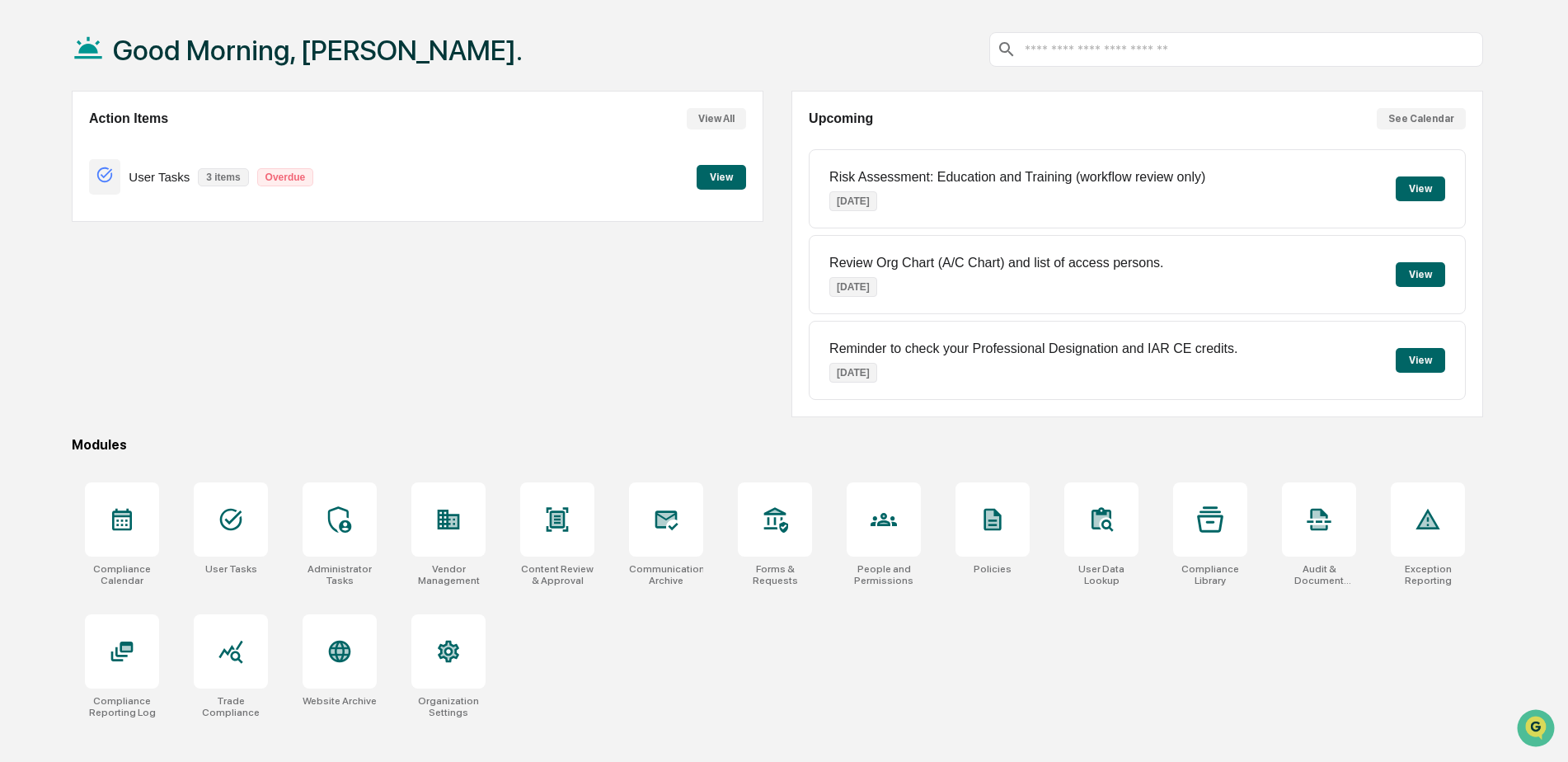
scroll to position [78, 0]
